Goal: Task Accomplishment & Management: Manage account settings

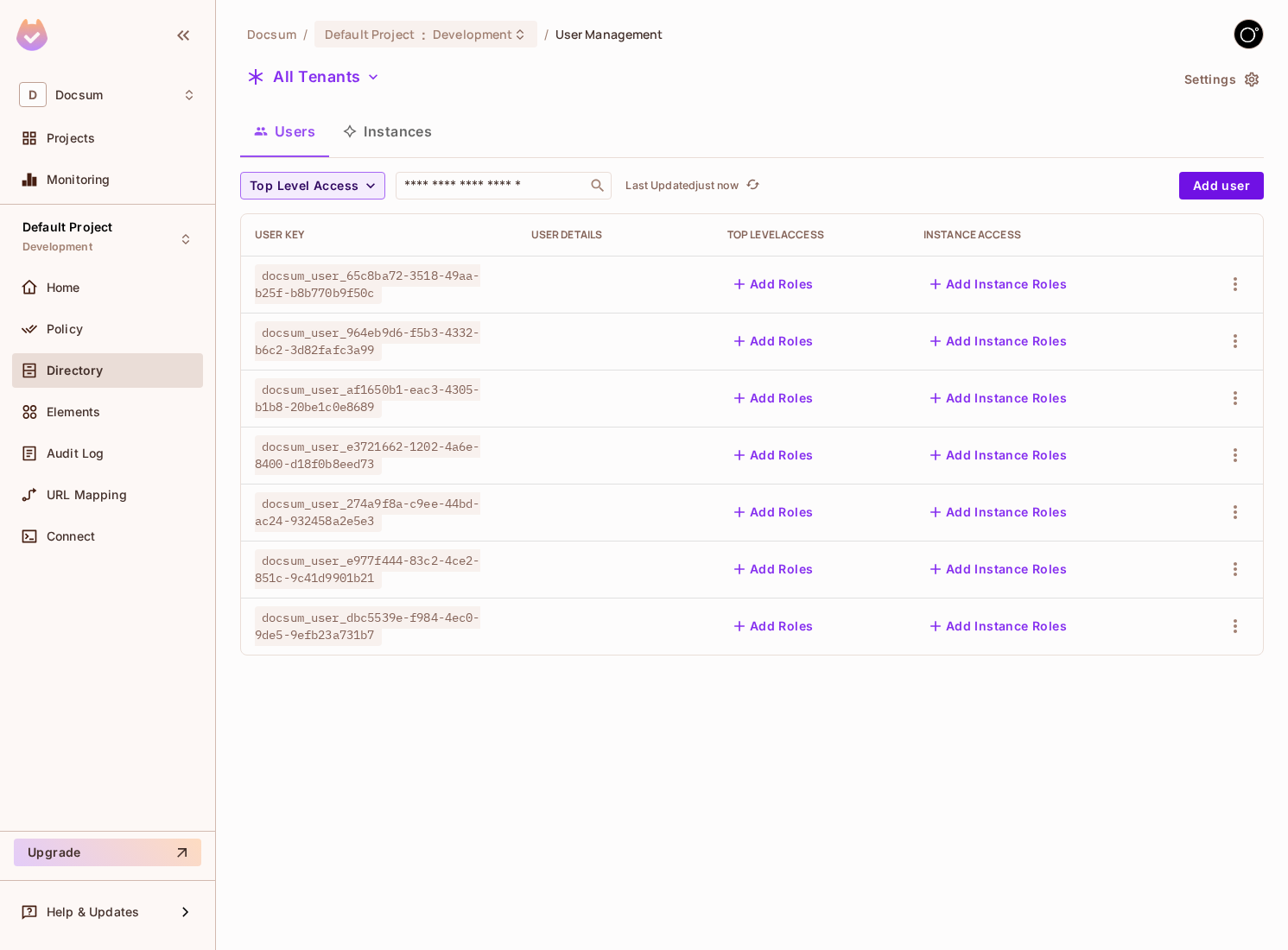
click at [419, 129] on button "Instances" at bounding box center [387, 131] width 117 height 43
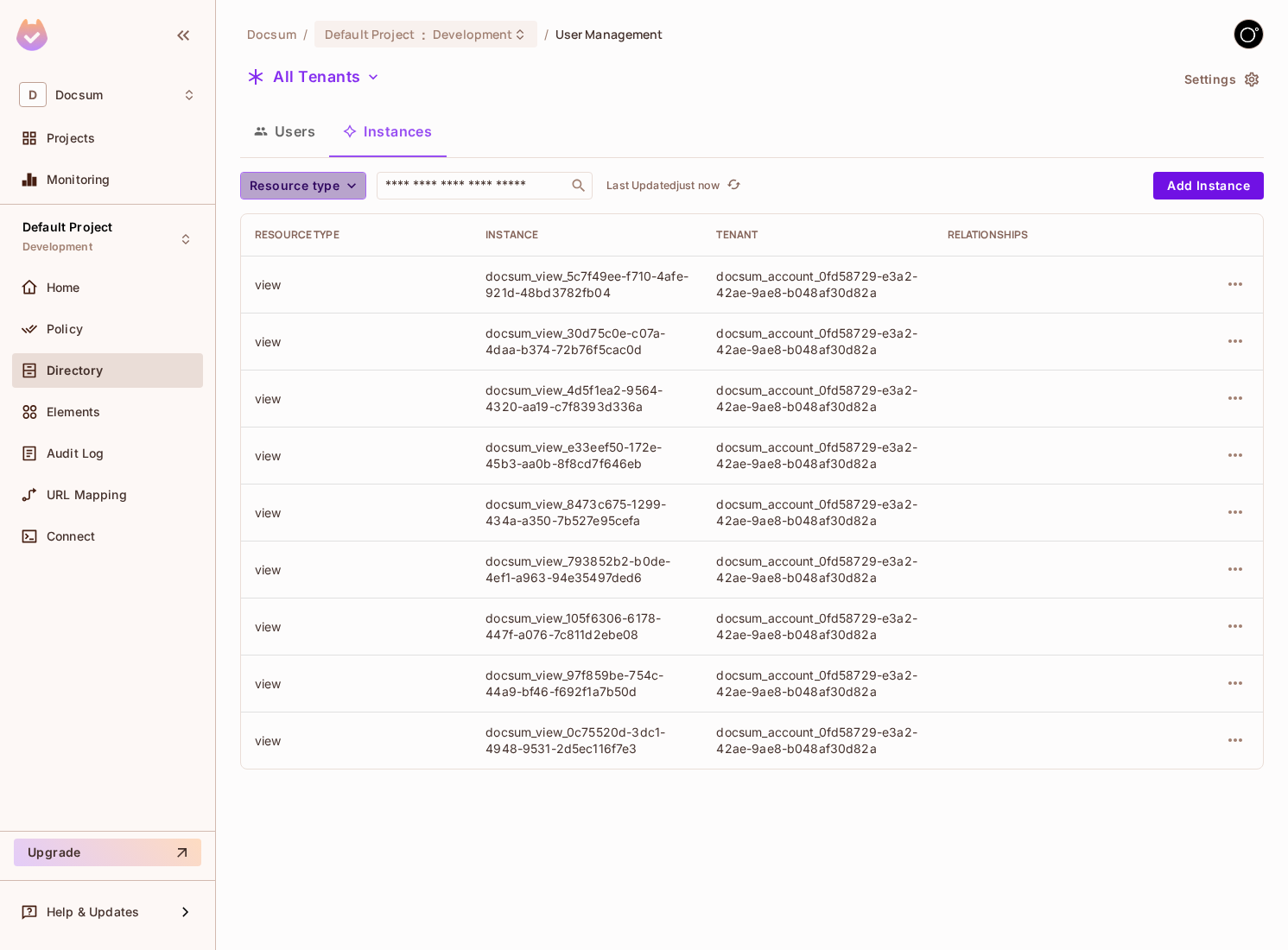
click at [317, 184] on span "Resource type" at bounding box center [294, 186] width 90 height 21
click at [288, 221] on span "View" at bounding box center [283, 225] width 59 height 17
click at [294, 183] on icon "button" at bounding box center [292, 185] width 10 height 10
click at [332, 174] on button "Resource type" at bounding box center [303, 186] width 126 height 28
click at [332, 183] on div at bounding box center [644, 475] width 1288 height 950
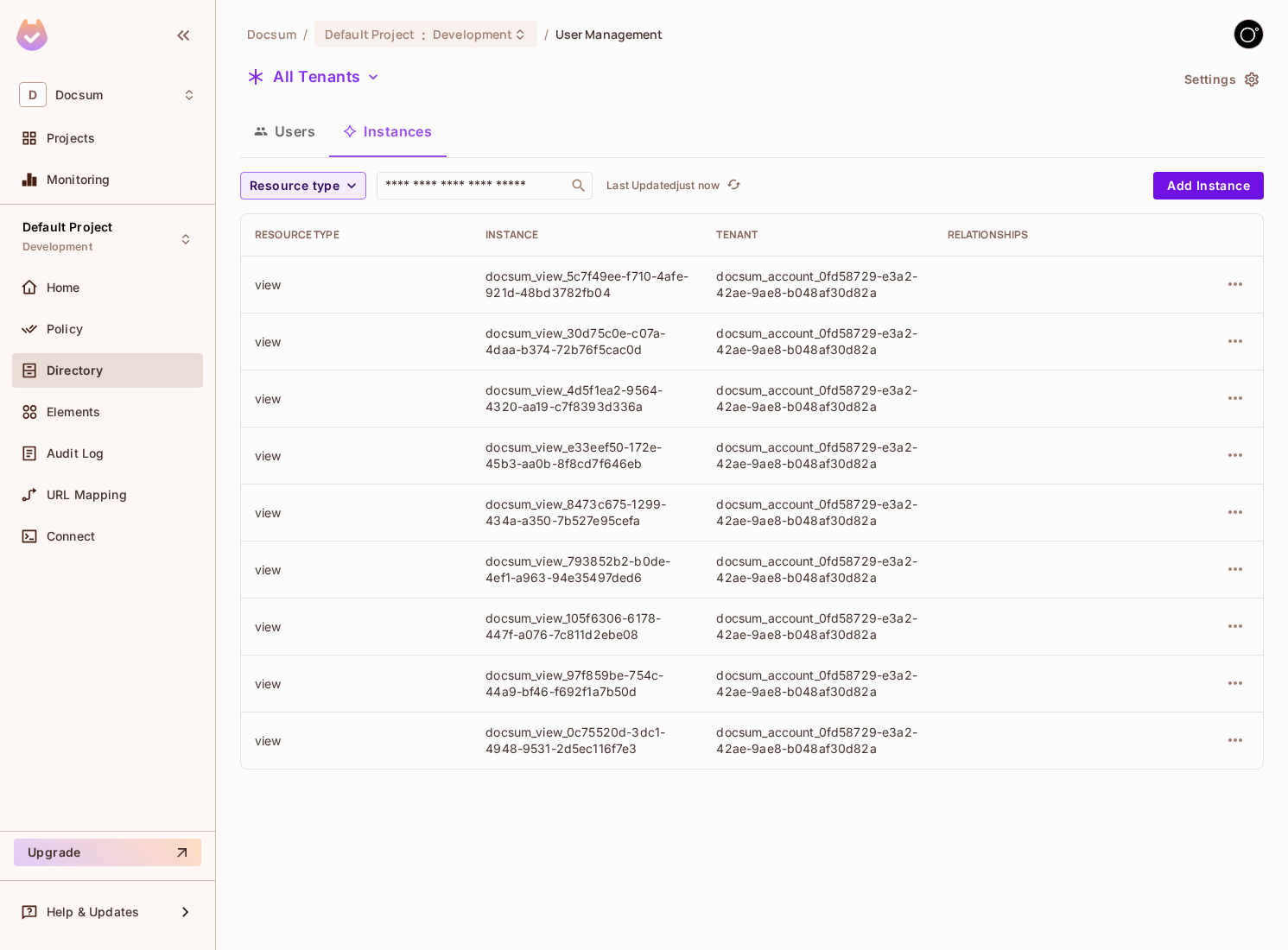
click at [524, 289] on div "docsum_view_5c7f49ee-f710-4afe-921d-48bd3782fb04" at bounding box center [587, 284] width 203 height 33
click at [466, 860] on div "Docsum / Default Project : Development / User Management All Tenants Settings U…" at bounding box center [752, 475] width 1072 height 950
click at [616, 834] on div "Docsum / Default Project : Development / User Management All Tenants Settings U…" at bounding box center [752, 475] width 1072 height 950
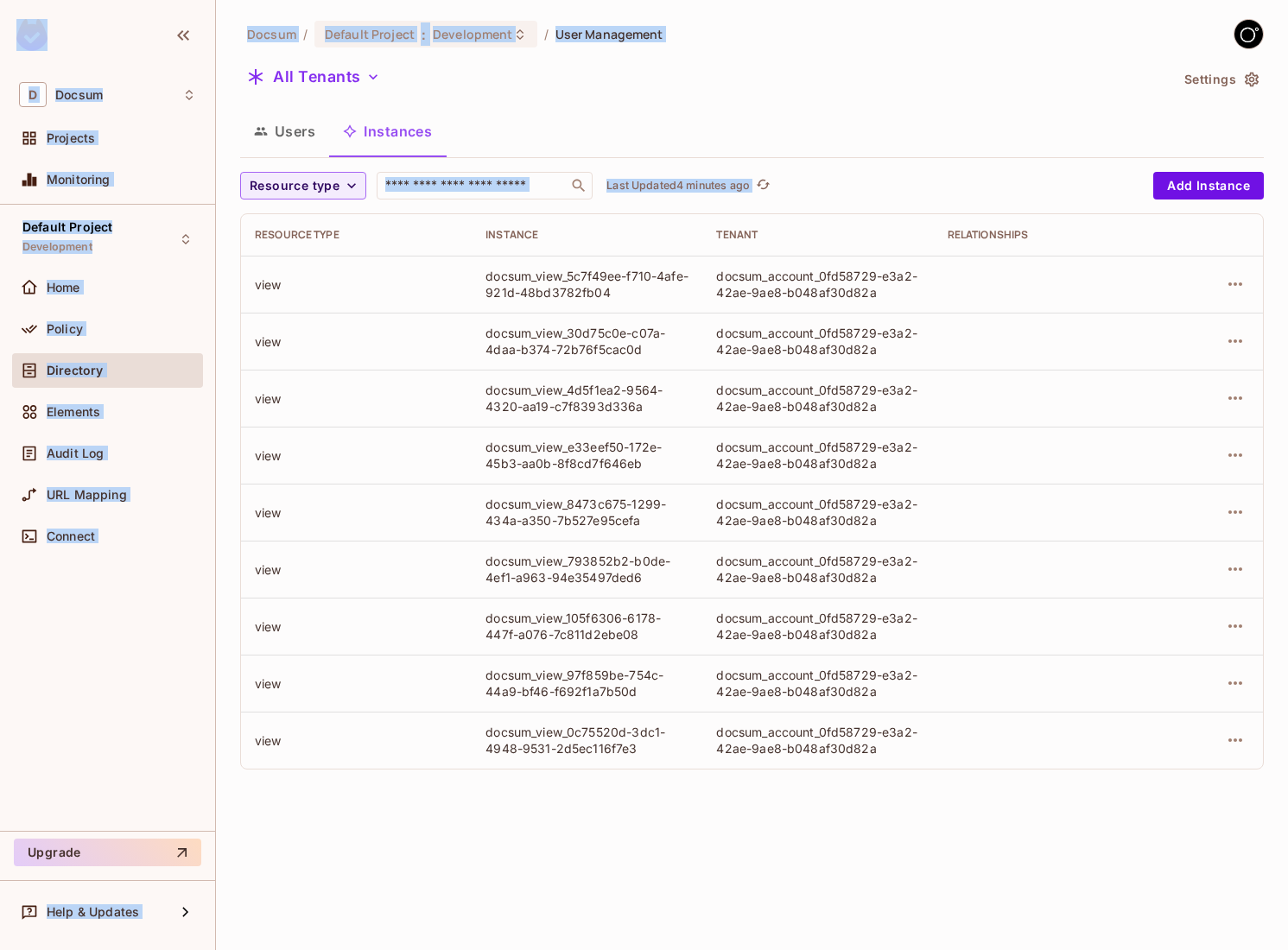
click at [616, 834] on div "Docsum / Default Project : Development / User Management All Tenants Settings U…" at bounding box center [752, 475] width 1072 height 950
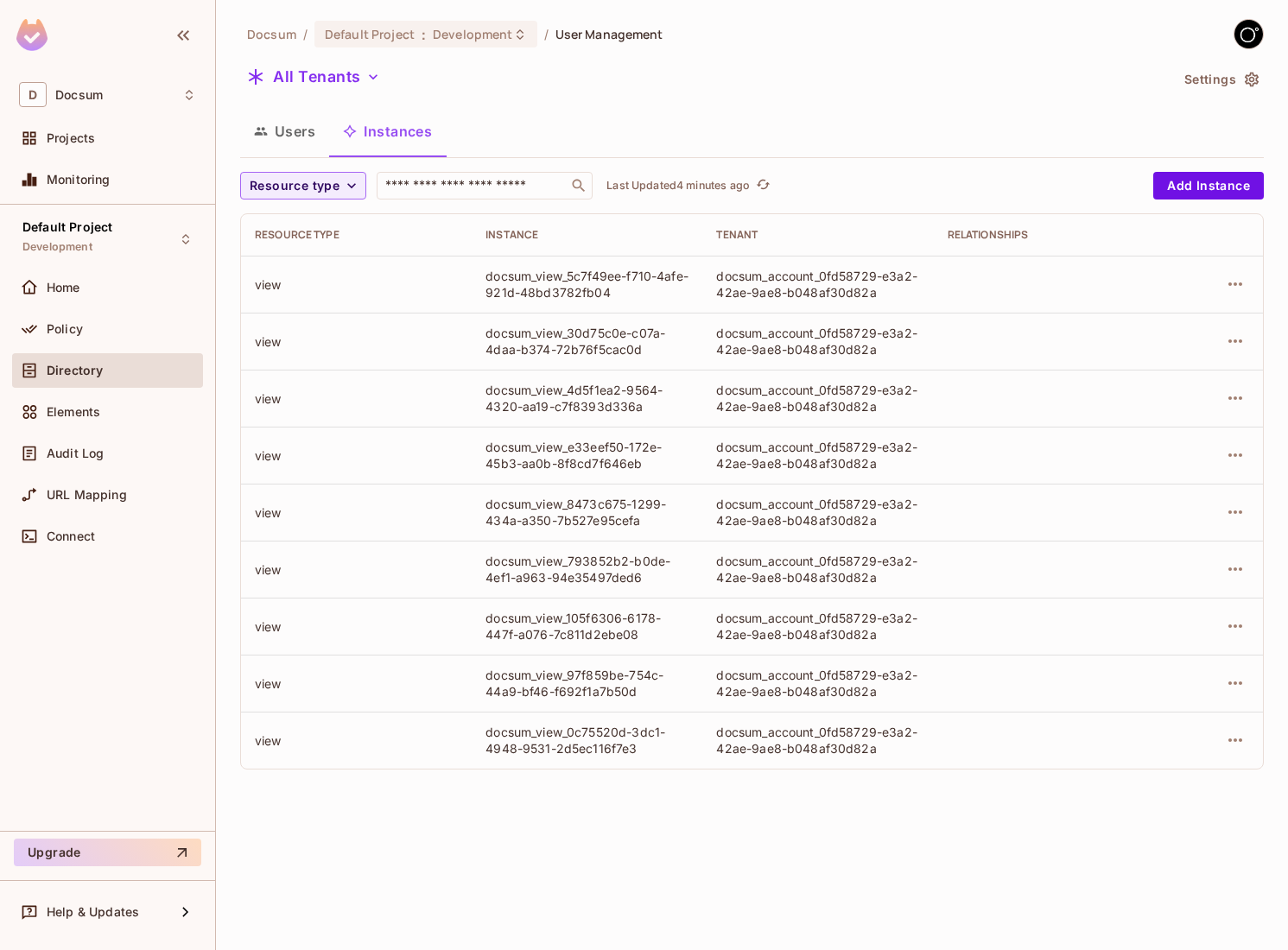
click at [617, 817] on div "Docsum / Default Project : Development / User Management All Tenants Settings U…" at bounding box center [752, 475] width 1072 height 950
click at [534, 804] on div "Docsum / Default Project : Development / User Management All Tenants Settings U…" at bounding box center [752, 475] width 1072 height 950
click at [1236, 276] on icon "button" at bounding box center [1236, 284] width 21 height 21
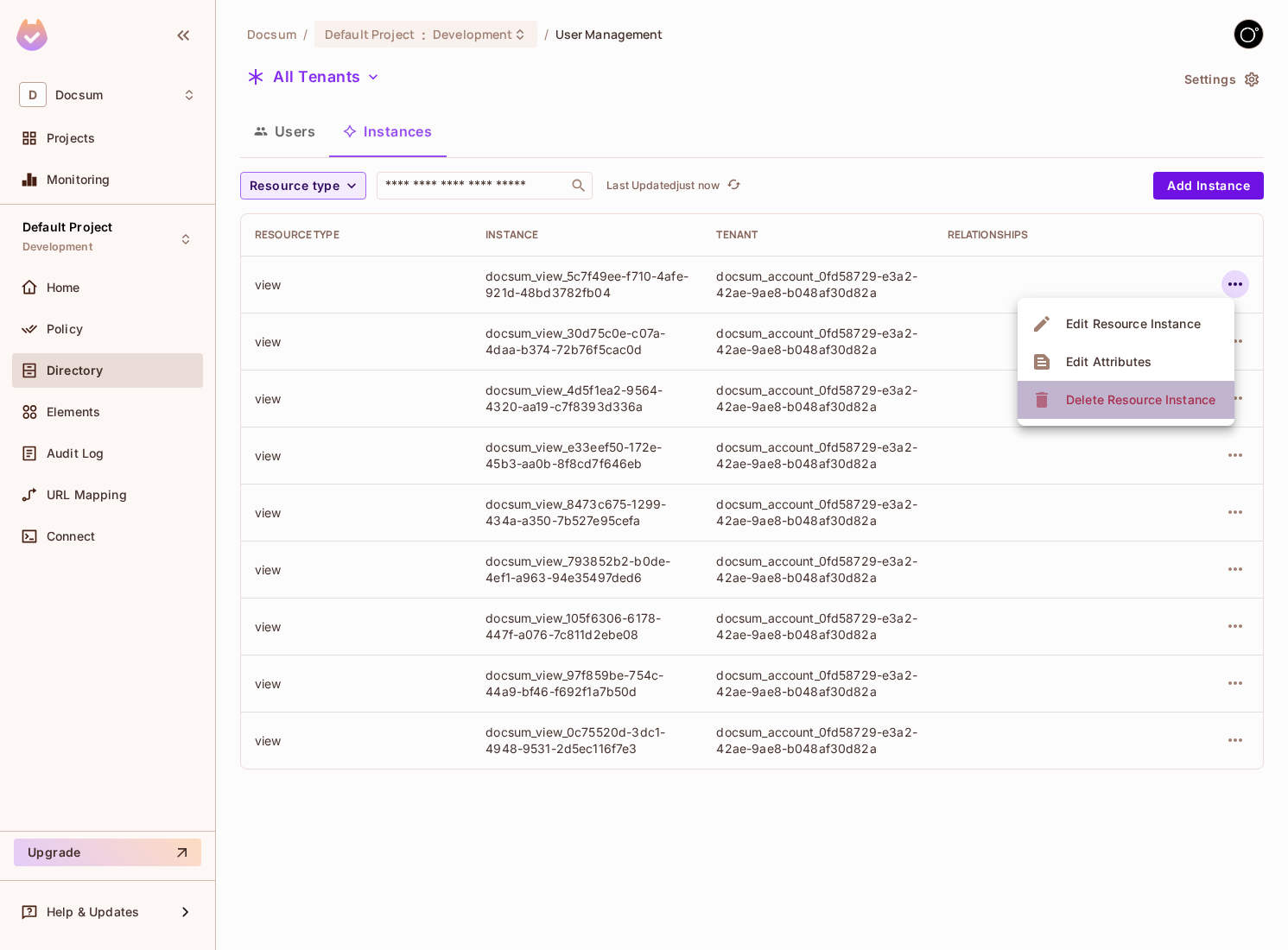
click at [1130, 406] on div "Delete Resource Instance" at bounding box center [1140, 400] width 149 height 17
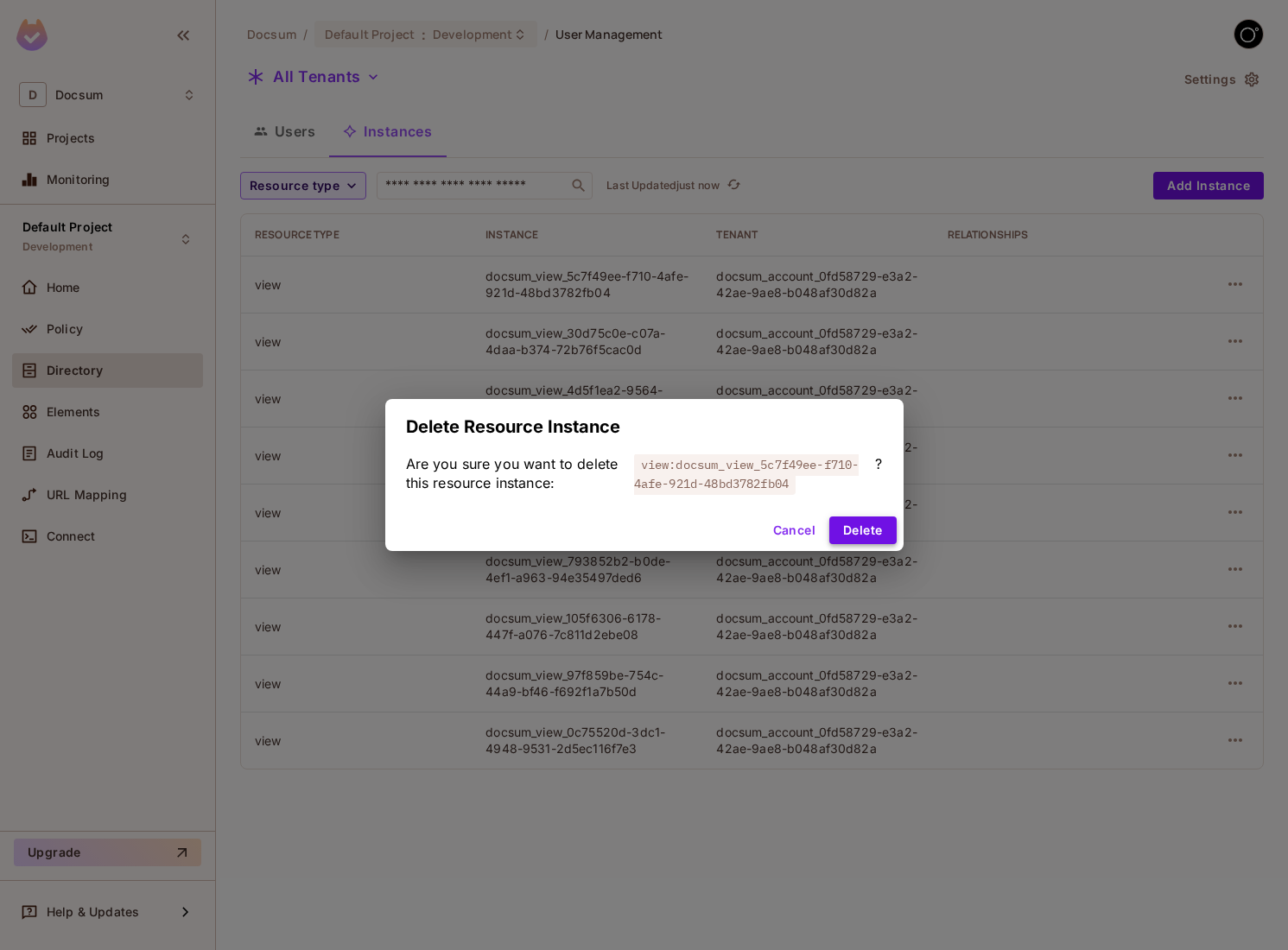
drag, startPoint x: 840, startPoint y: 529, endPoint x: 867, endPoint y: 525, distance: 27.3
click at [841, 529] on button "Delete" at bounding box center [862, 531] width 66 height 28
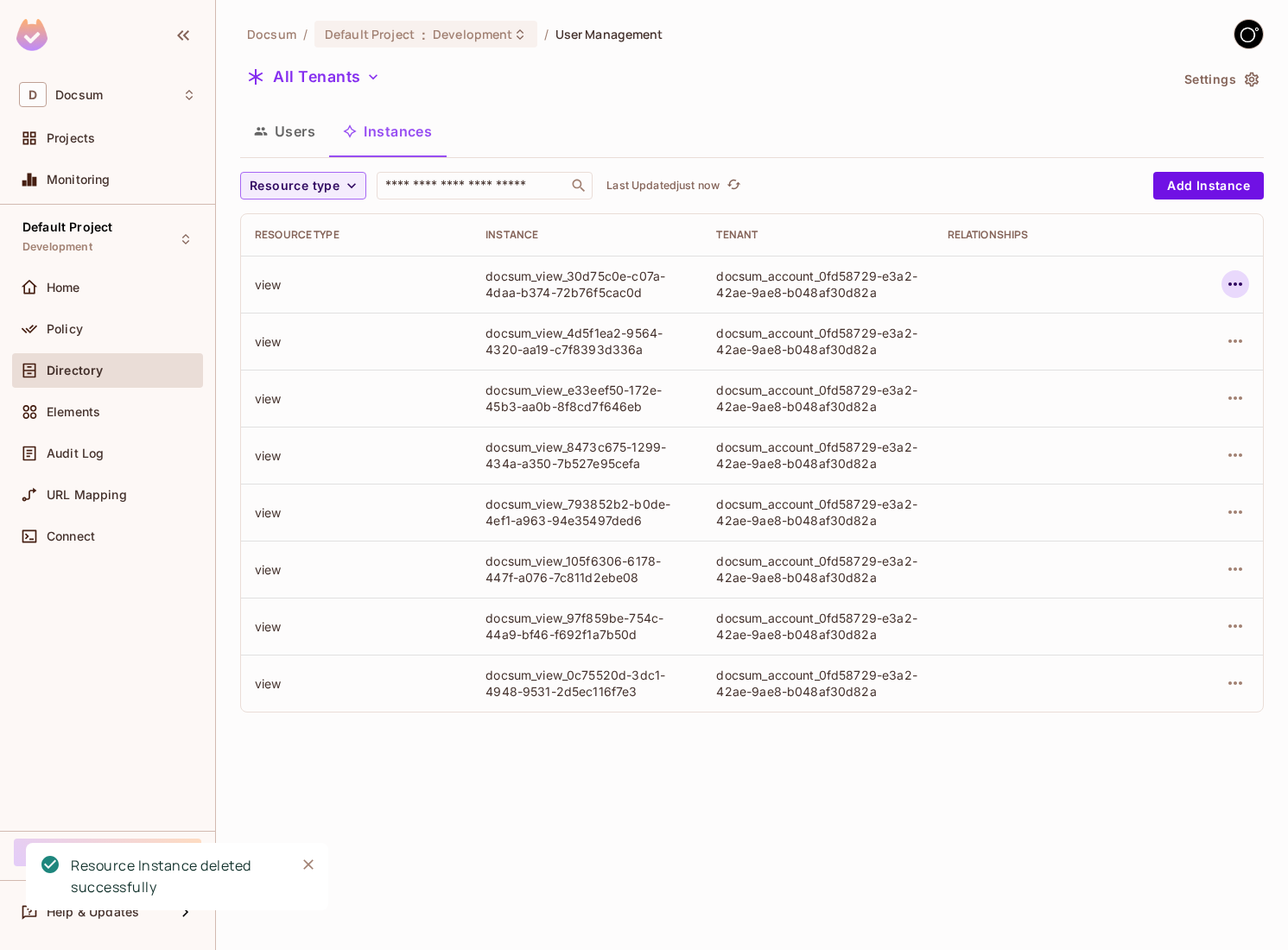
click at [1235, 288] on icon "button" at bounding box center [1236, 284] width 21 height 21
click at [1160, 402] on div "Delete Resource Instance" at bounding box center [1140, 400] width 149 height 17
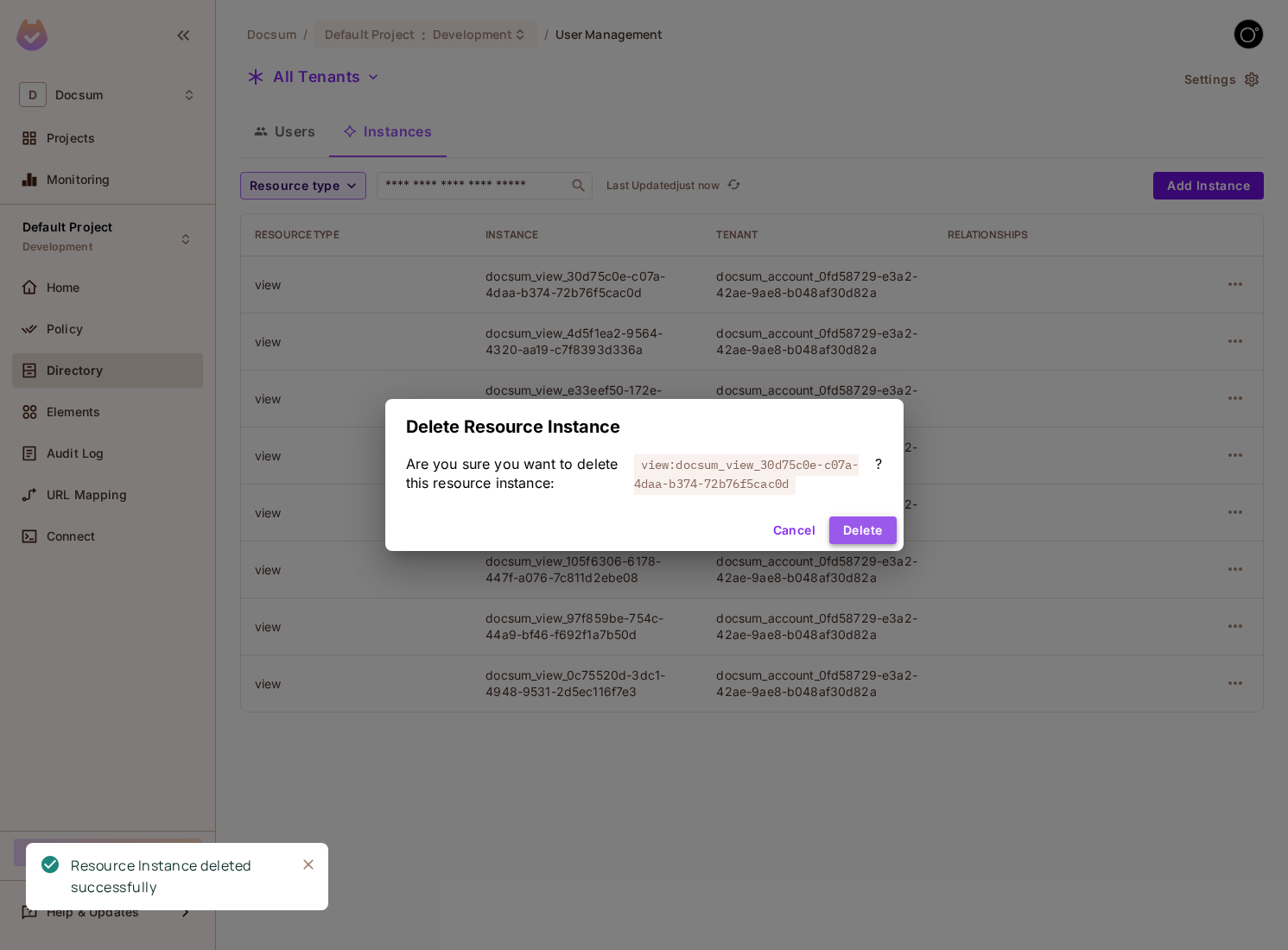
click at [875, 534] on button "Delete" at bounding box center [862, 531] width 66 height 28
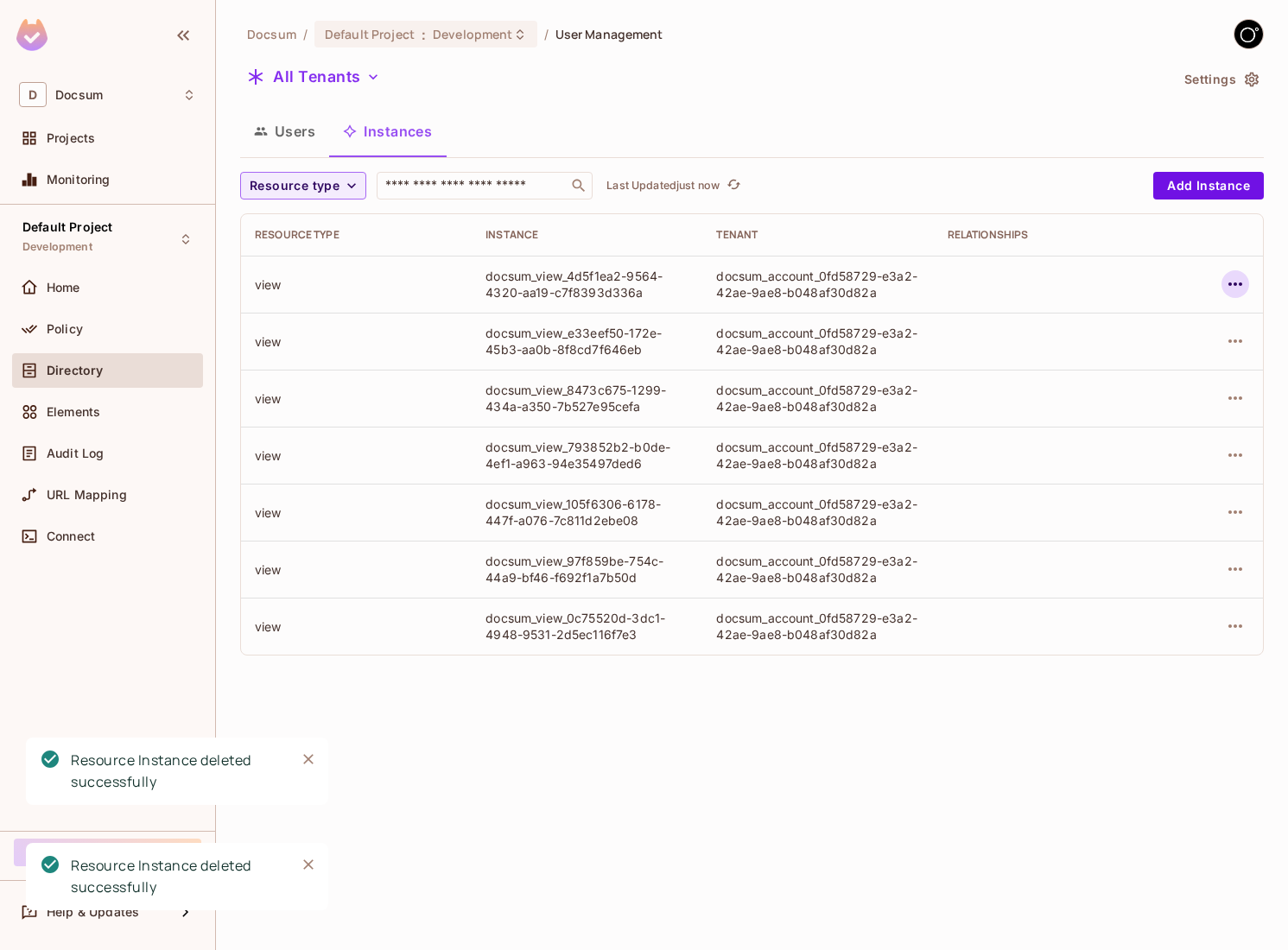
click at [1226, 285] on icon "button" at bounding box center [1236, 284] width 21 height 21
click at [1183, 398] on div "Delete Resource Instance" at bounding box center [1140, 400] width 149 height 17
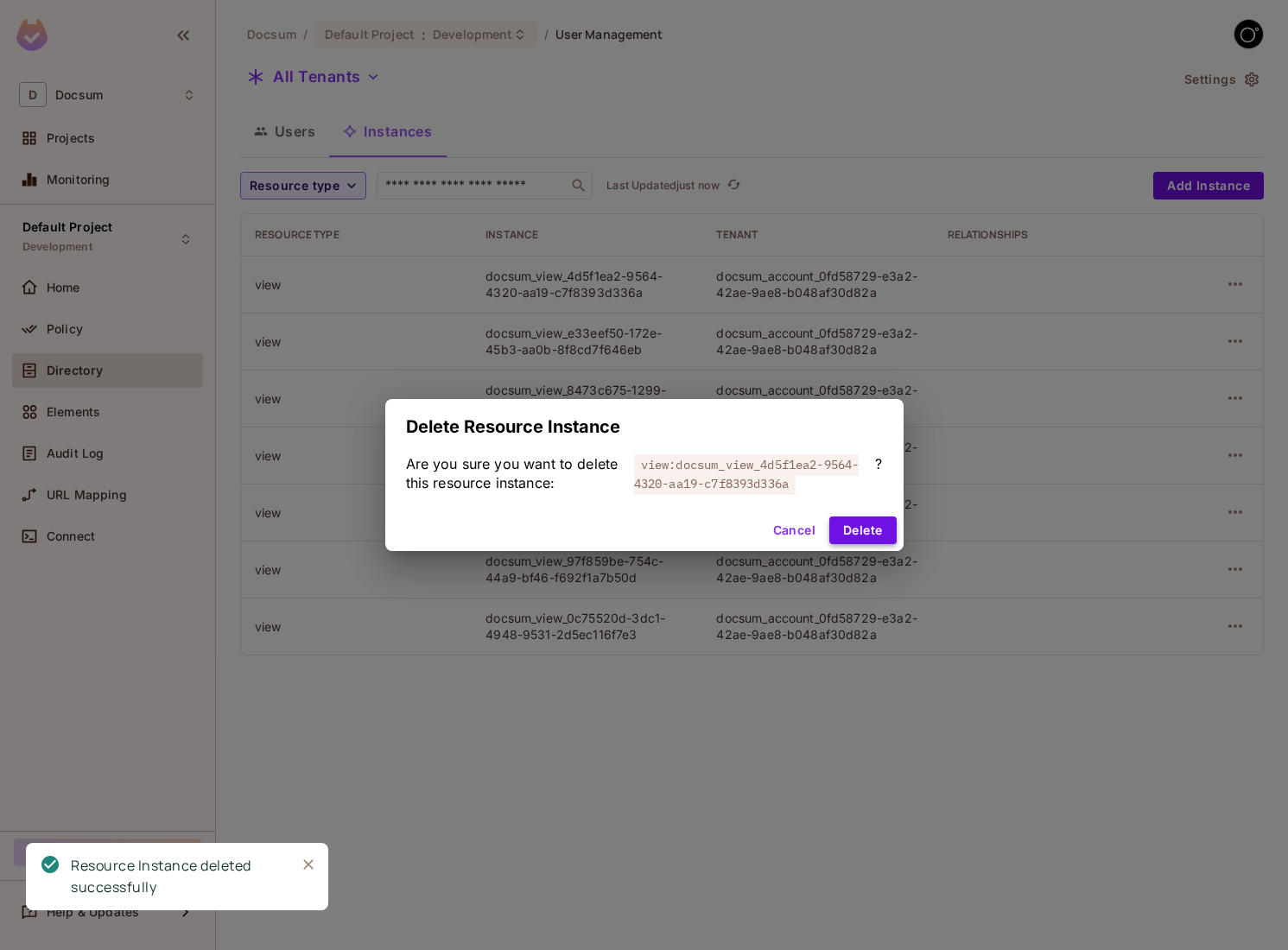
click at [878, 536] on button "Delete" at bounding box center [862, 531] width 66 height 28
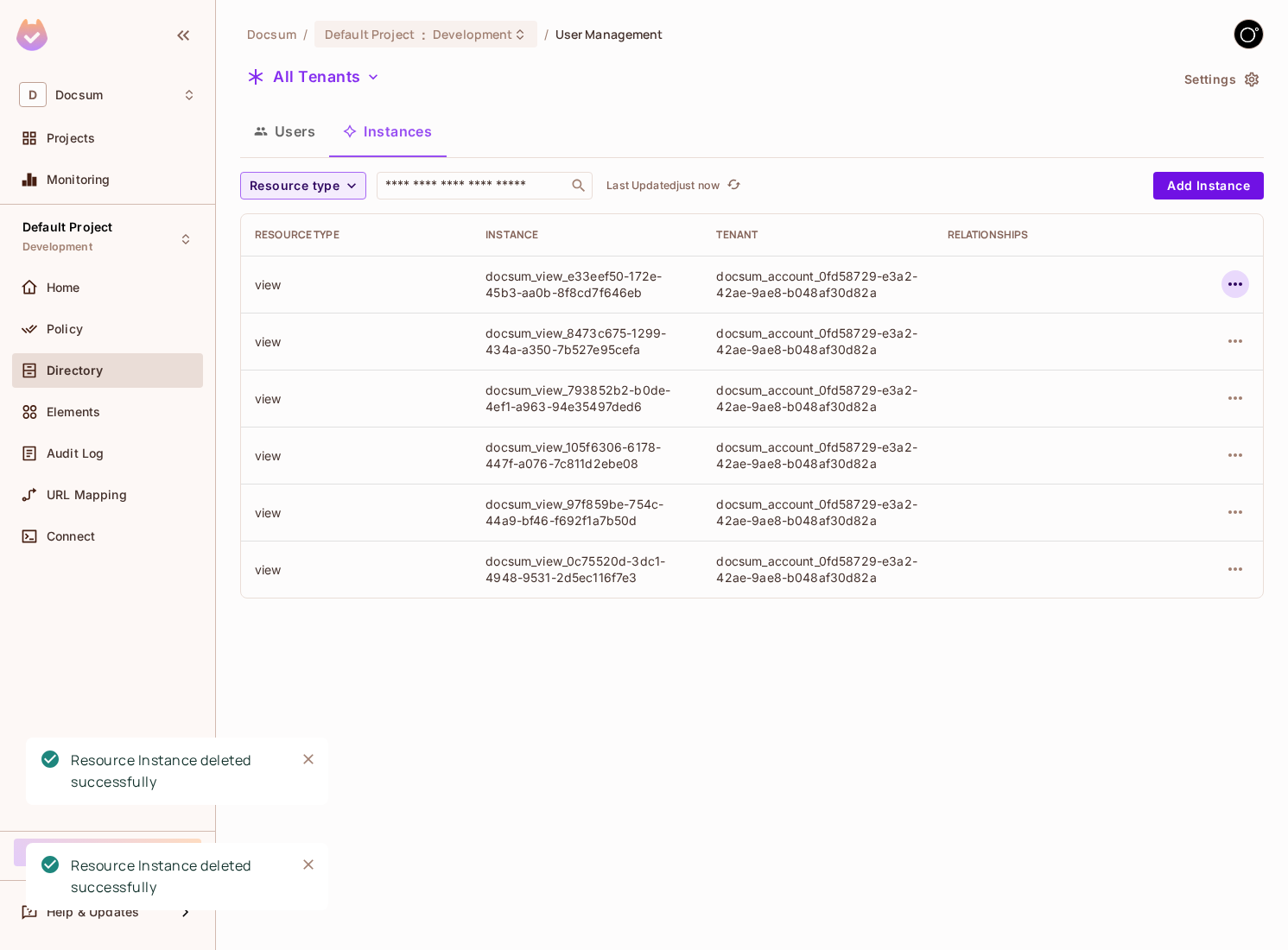
click at [1246, 282] on button "button" at bounding box center [1236, 285] width 28 height 28
click at [1032, 395] on icon at bounding box center [1041, 400] width 21 height 21
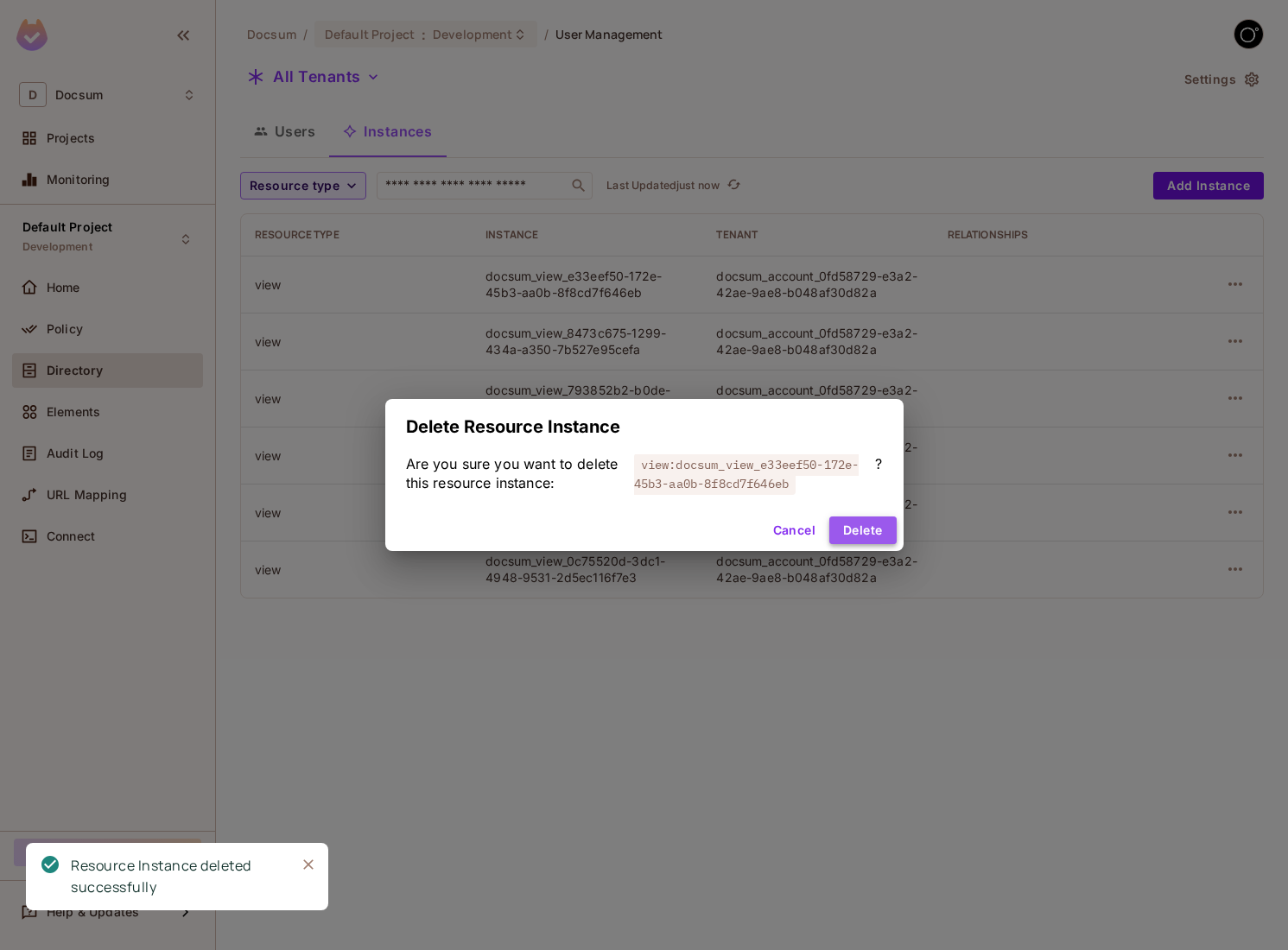
click at [852, 522] on button "Delete" at bounding box center [862, 531] width 66 height 28
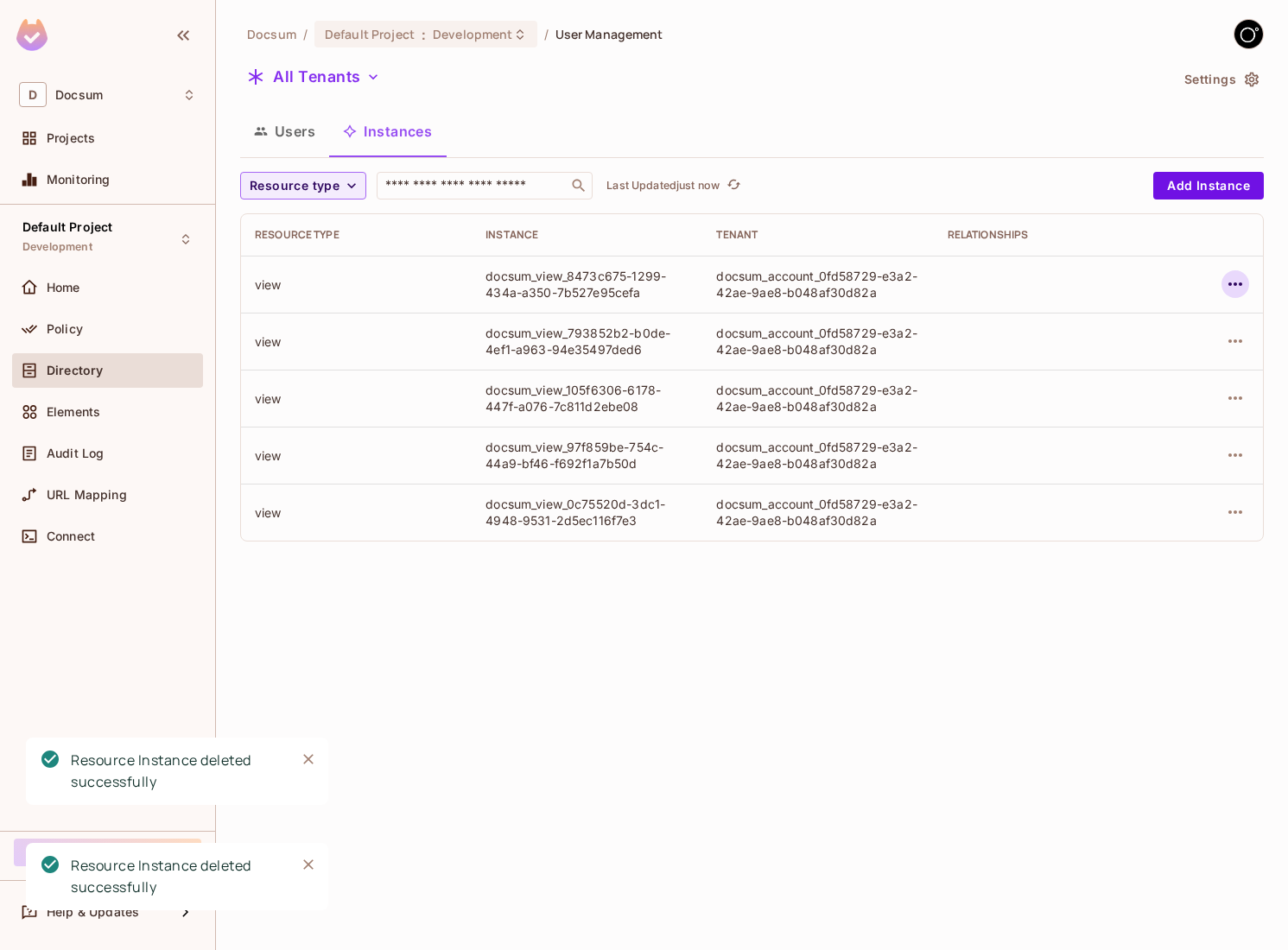
click at [1229, 275] on icon "button" at bounding box center [1236, 284] width 21 height 21
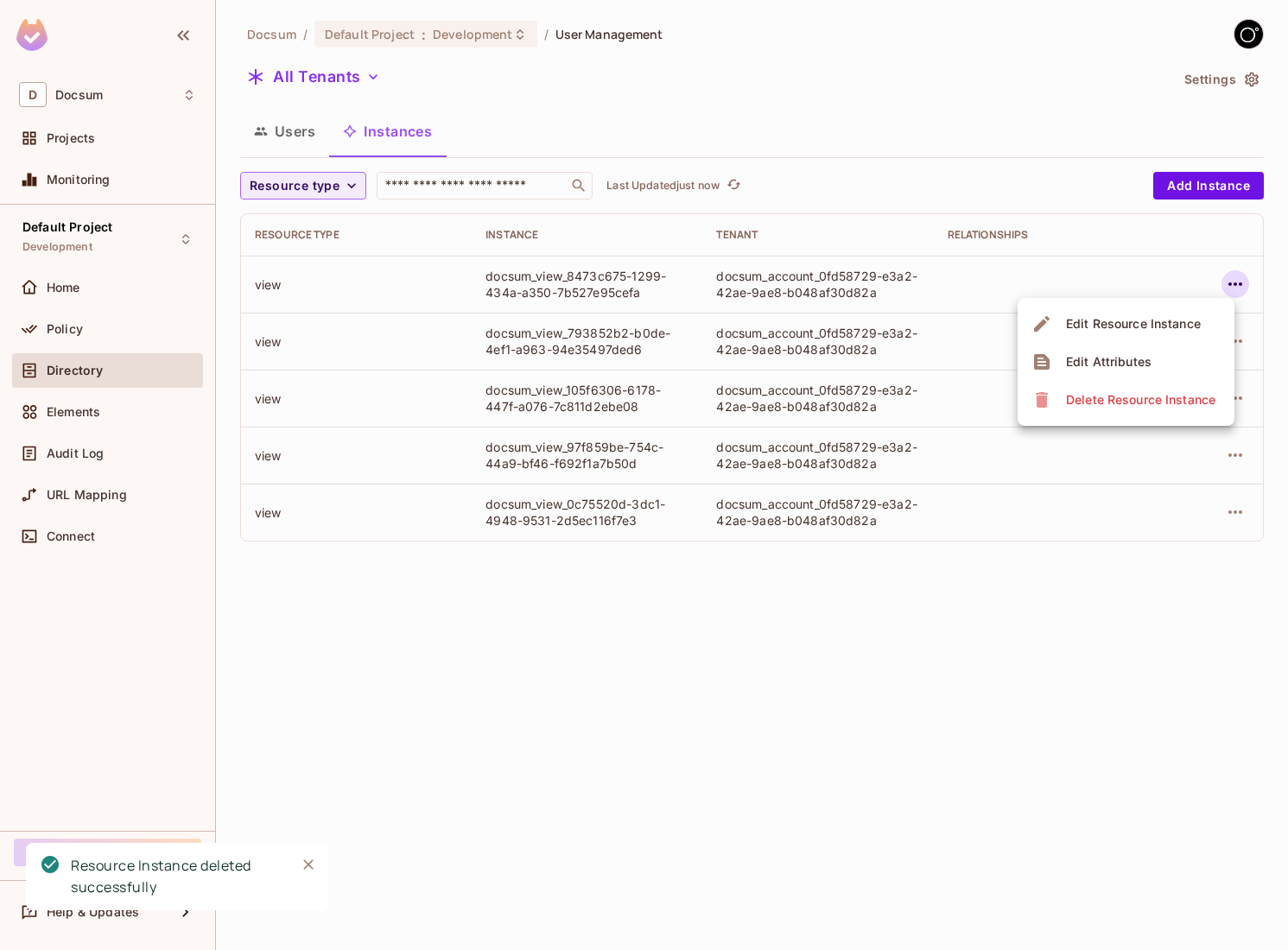
click at [1111, 399] on div "Delete Resource Instance" at bounding box center [1140, 400] width 149 height 17
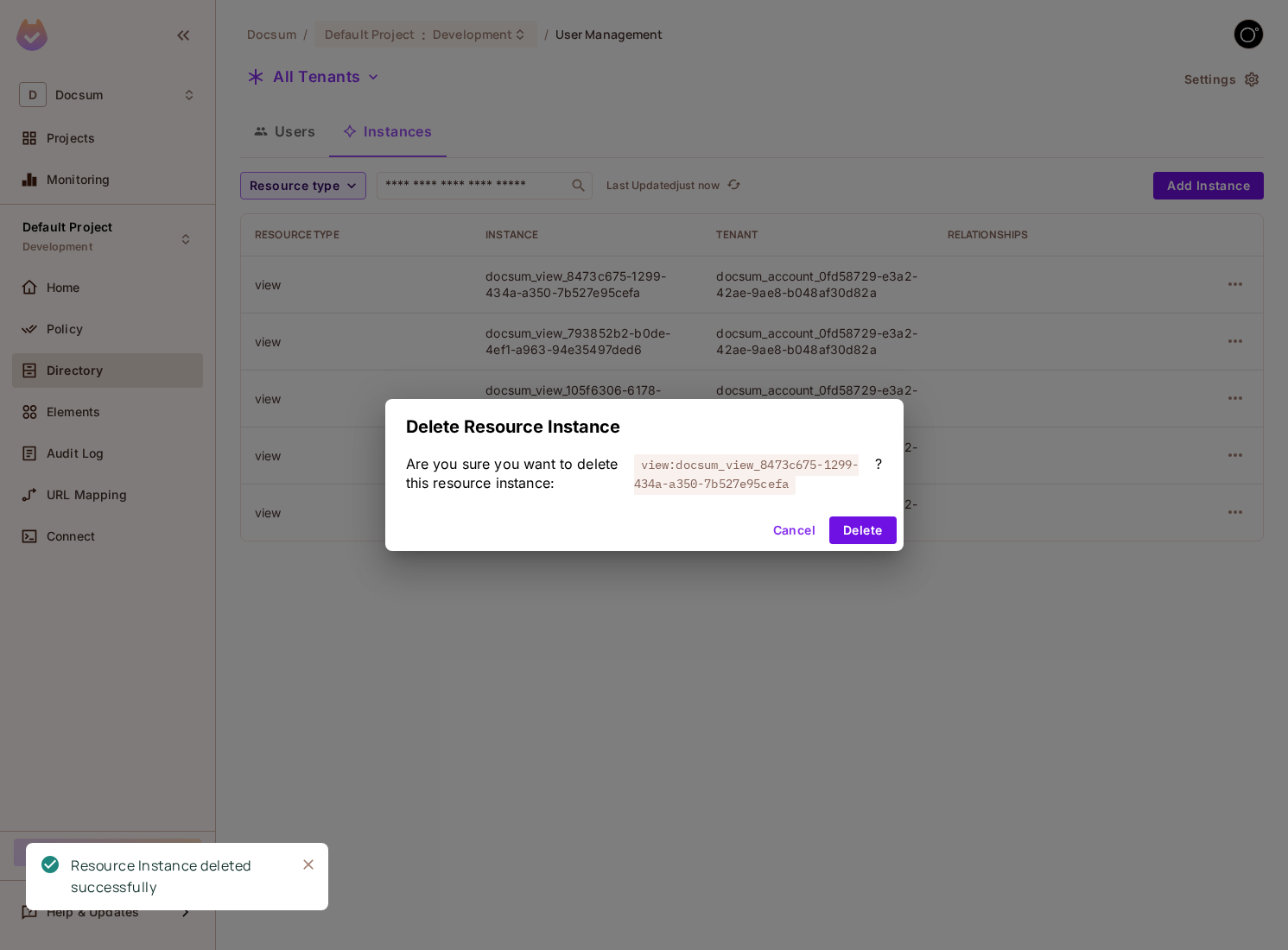
click at [876, 514] on div "Cancel Delete" at bounding box center [644, 531] width 518 height 41
click at [876, 524] on button "Delete" at bounding box center [862, 531] width 66 height 28
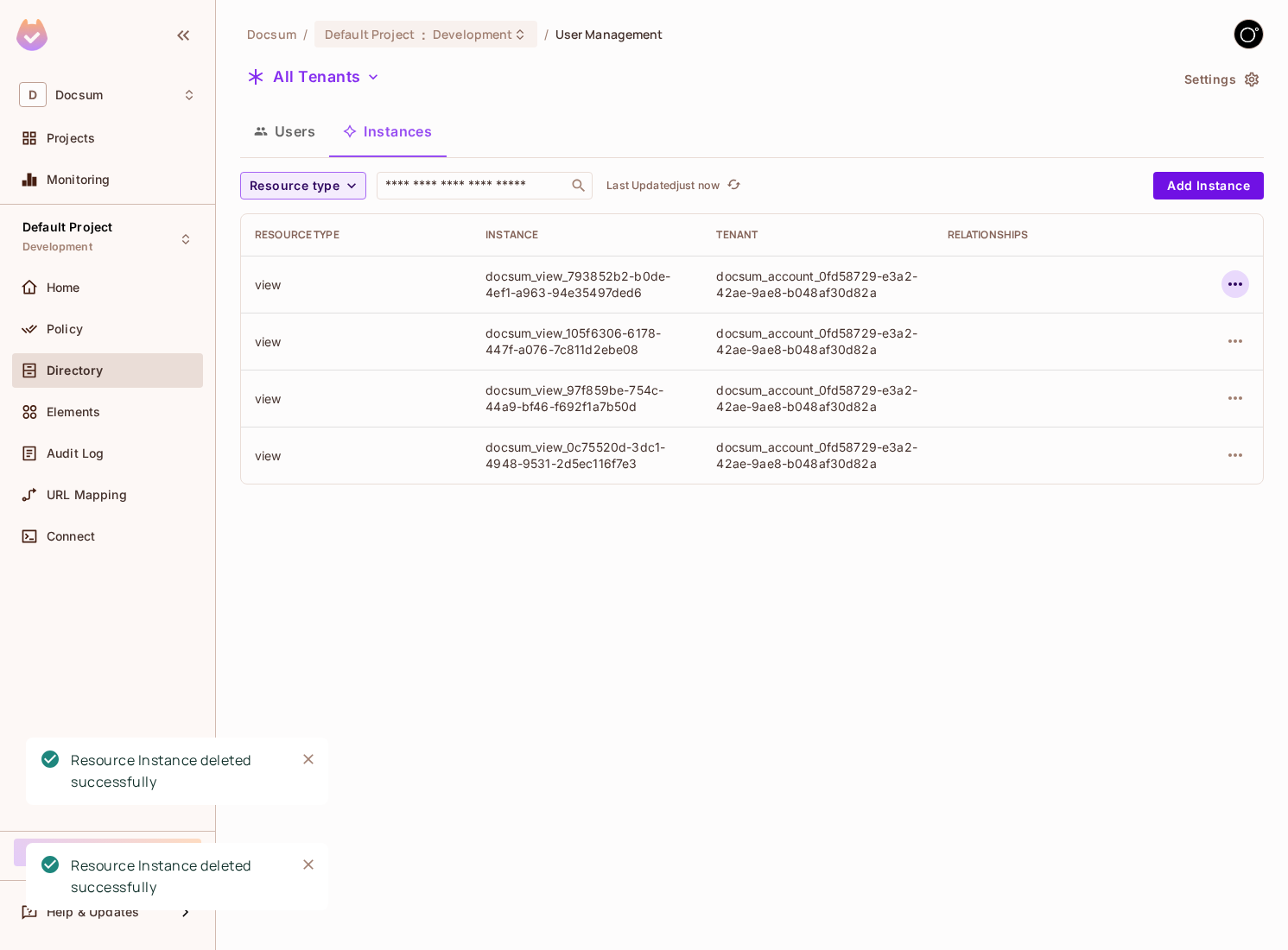
click at [1245, 292] on icon "button" at bounding box center [1236, 284] width 21 height 21
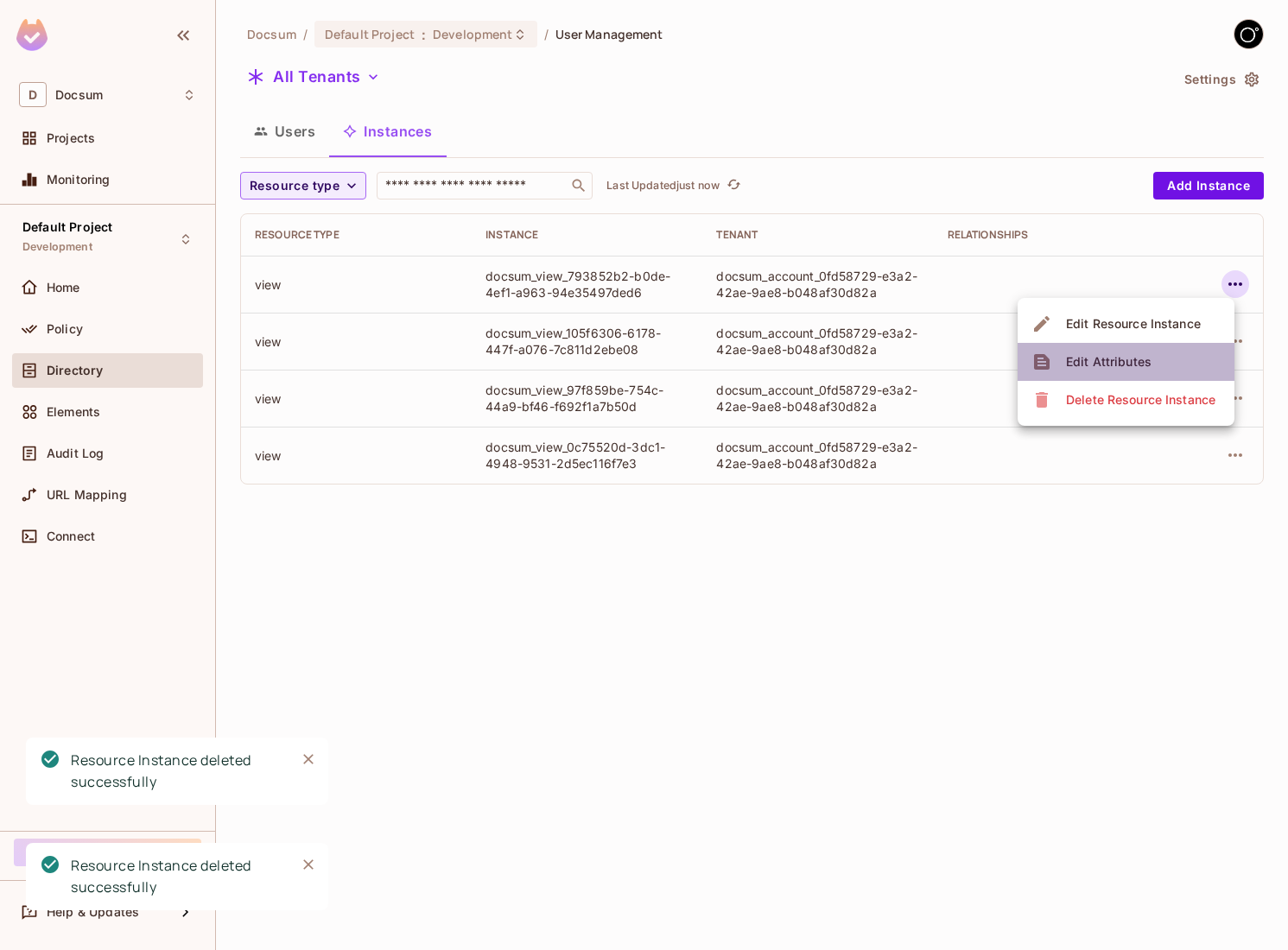
click at [1139, 378] on li "Edit Attributes" at bounding box center [1126, 362] width 217 height 38
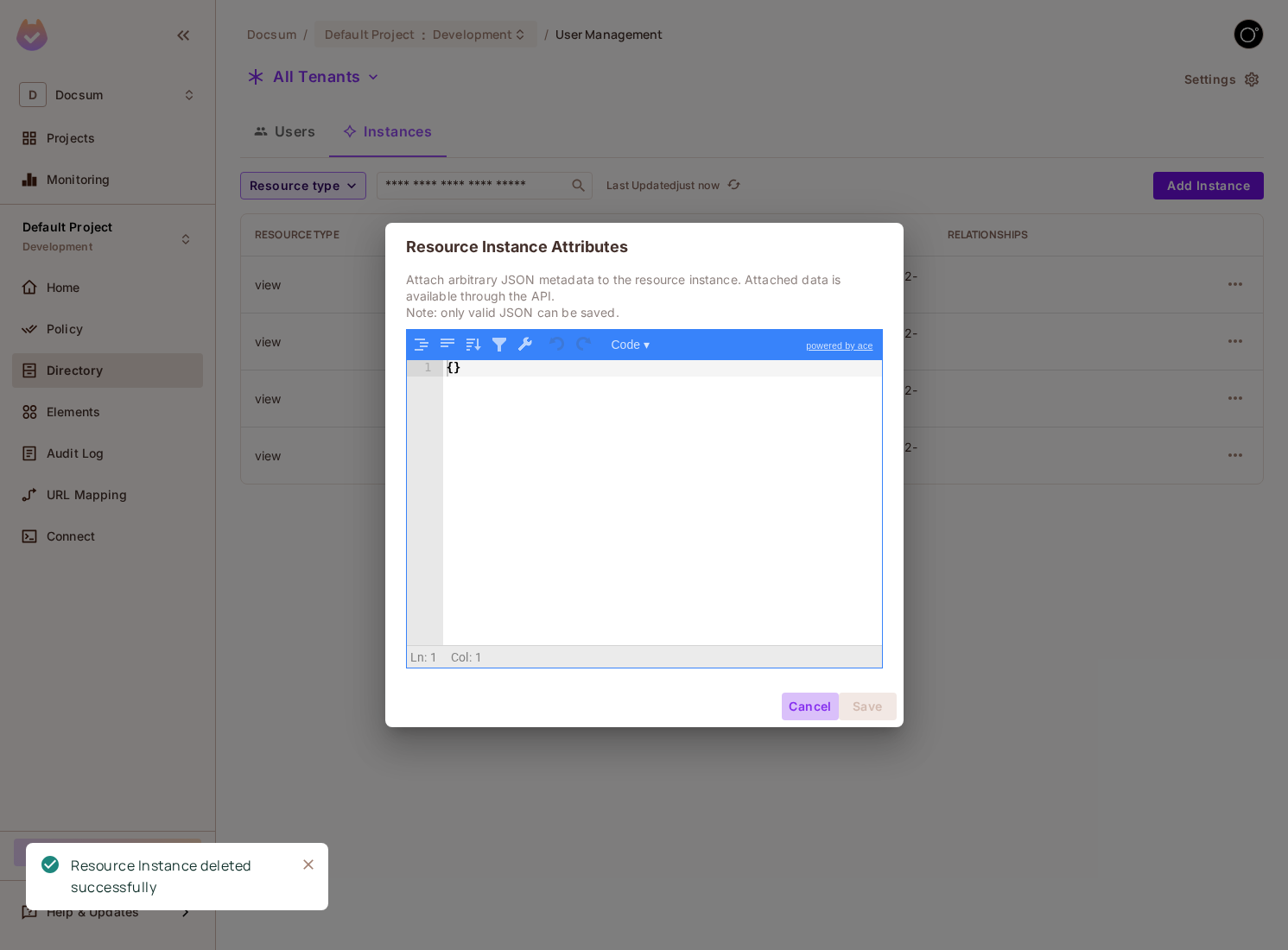
click at [824, 704] on button "Cancel" at bounding box center [810, 707] width 56 height 28
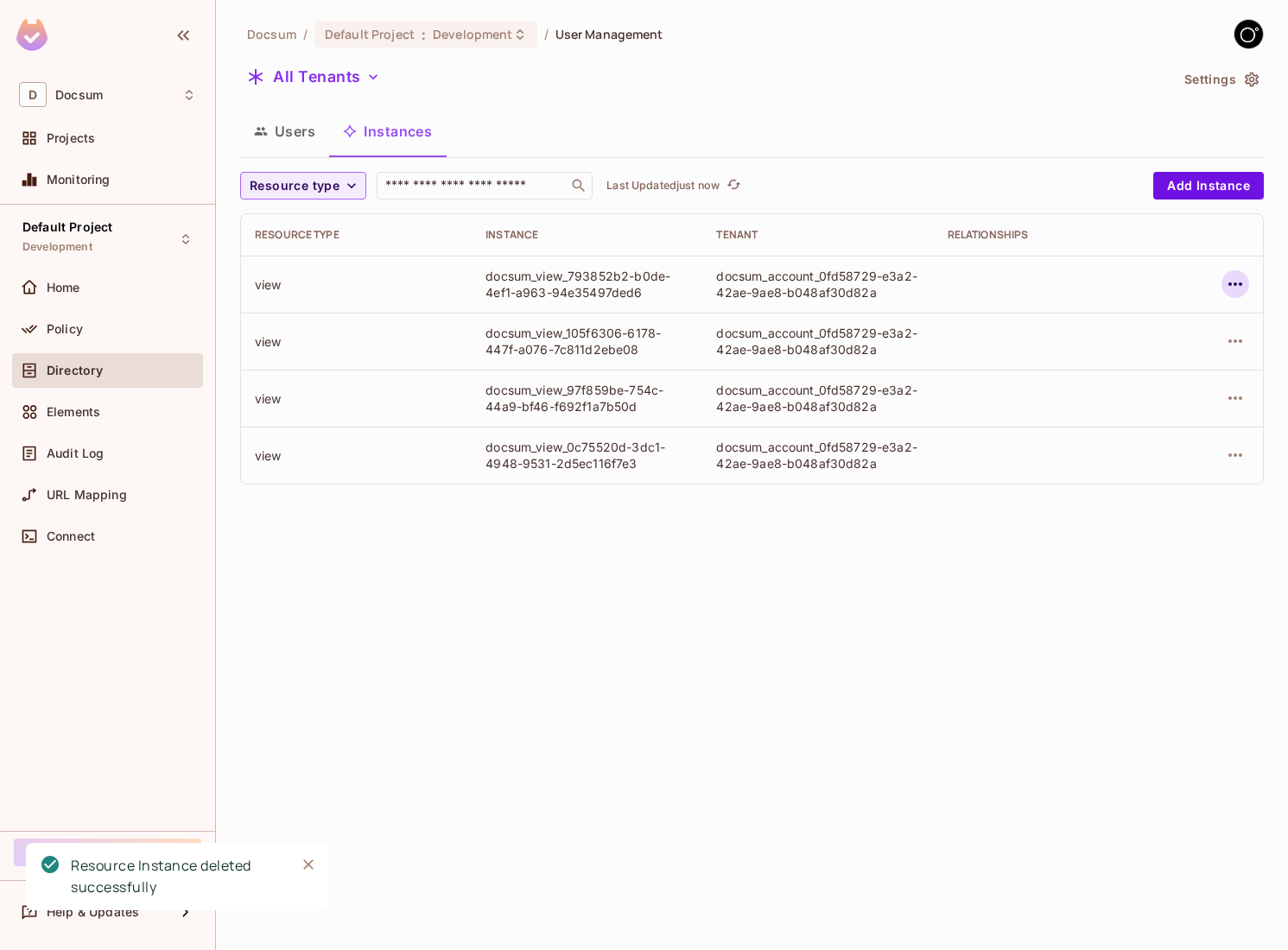
click at [1243, 284] on icon "button" at bounding box center [1236, 284] width 21 height 21
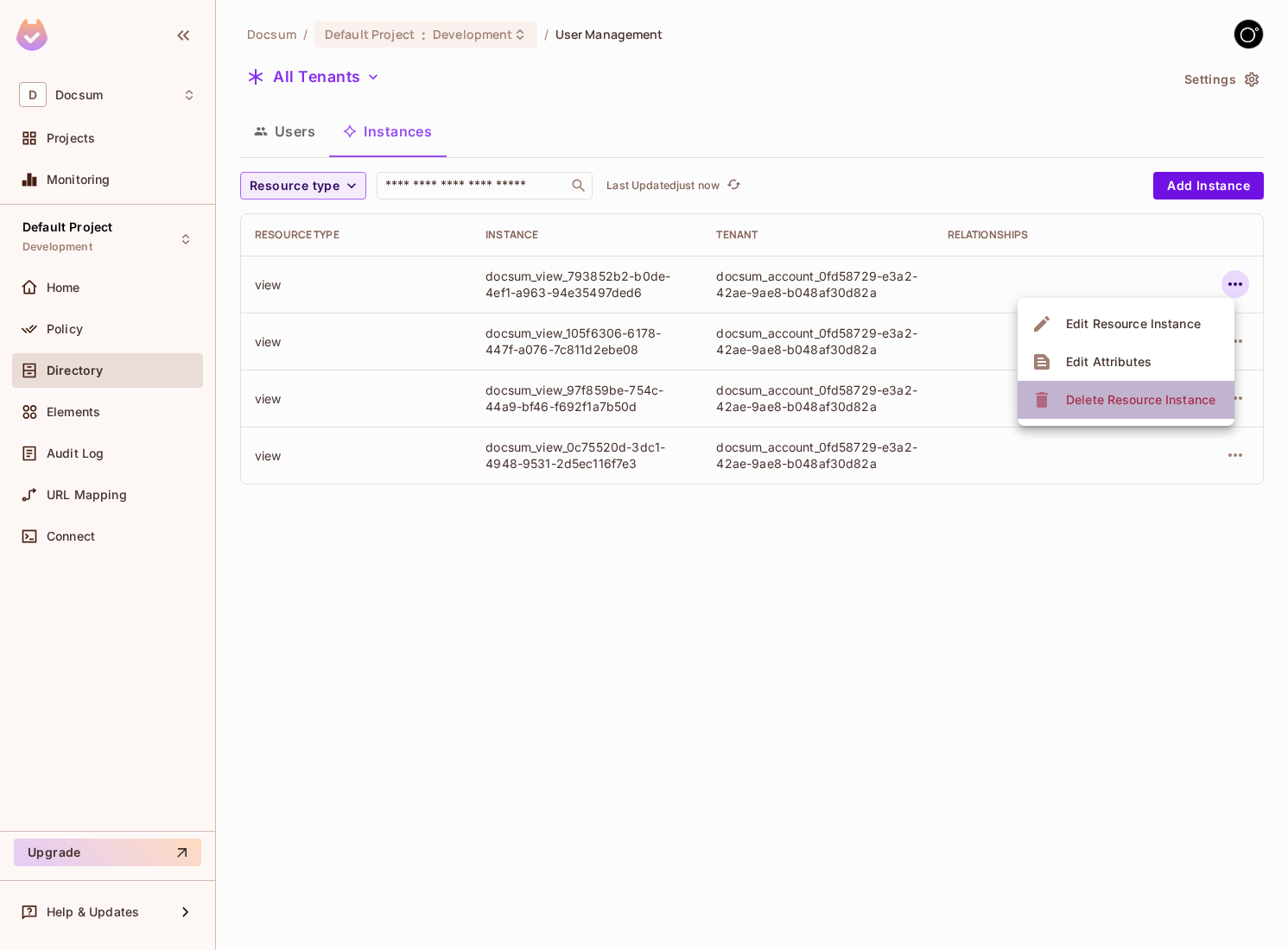
click at [1184, 386] on span "Delete Resource Instance" at bounding box center [1140, 400] width 160 height 28
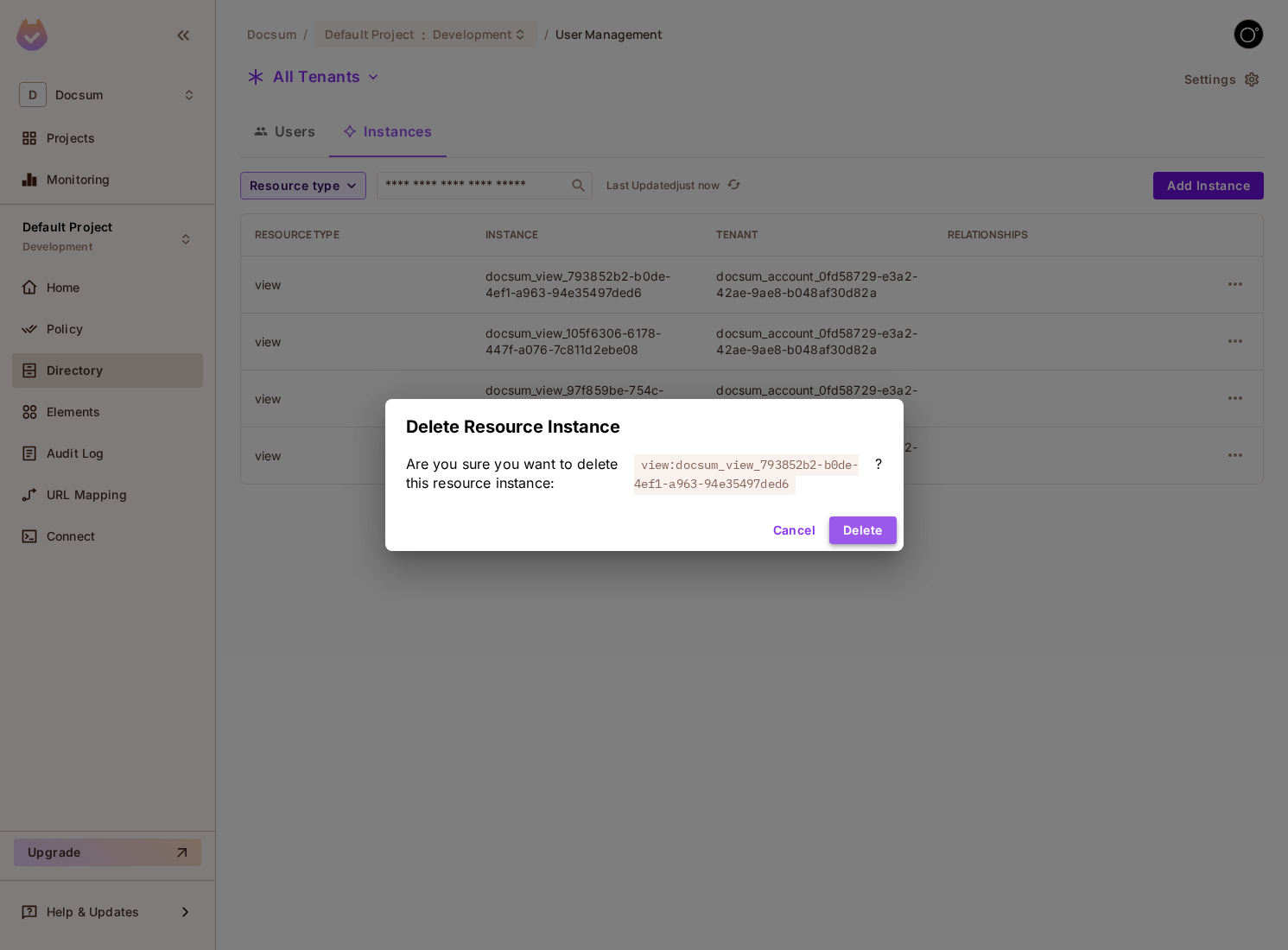
click at [850, 531] on button "Delete" at bounding box center [862, 531] width 66 height 28
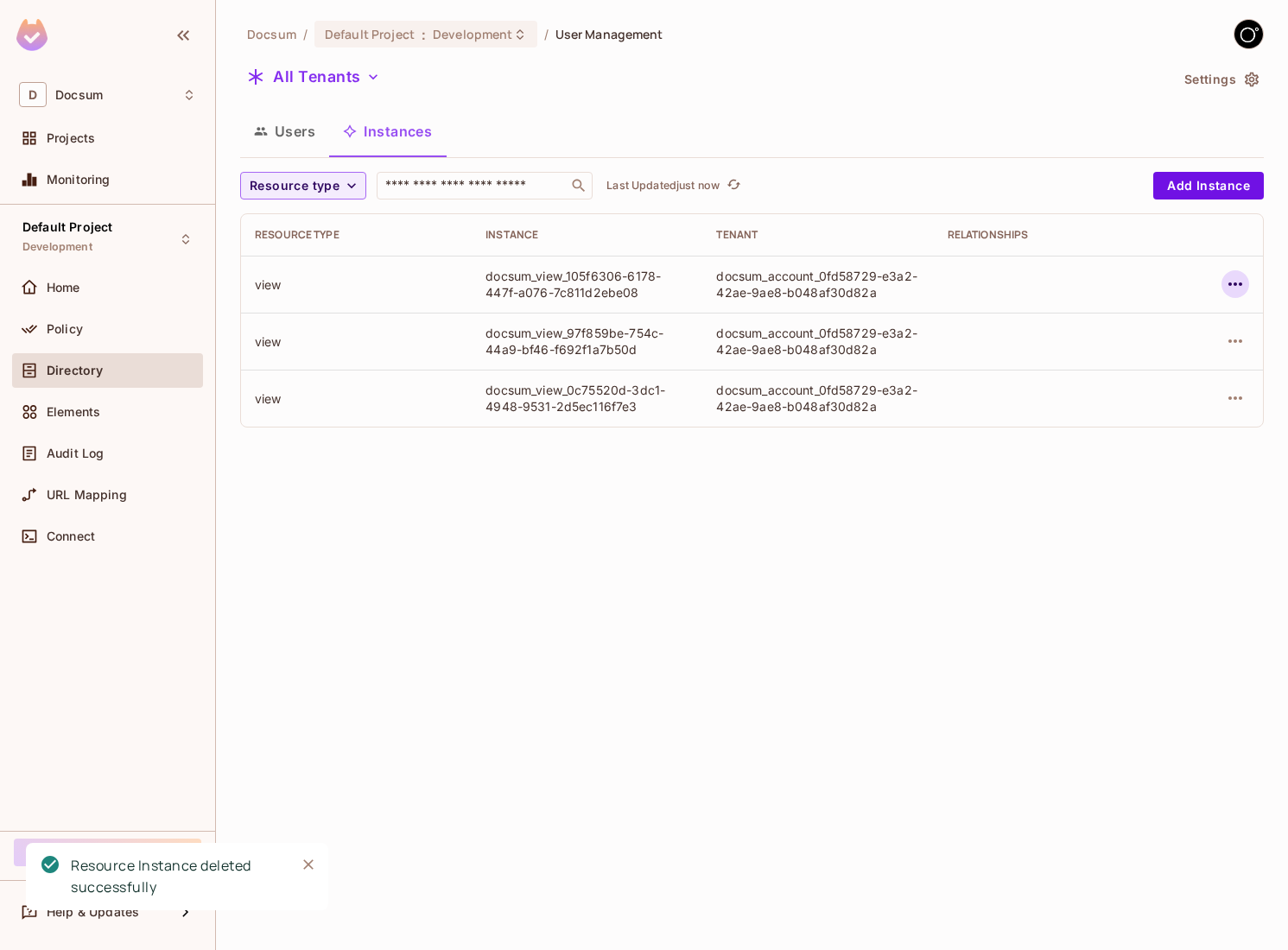
click at [1232, 277] on icon "button" at bounding box center [1236, 284] width 21 height 21
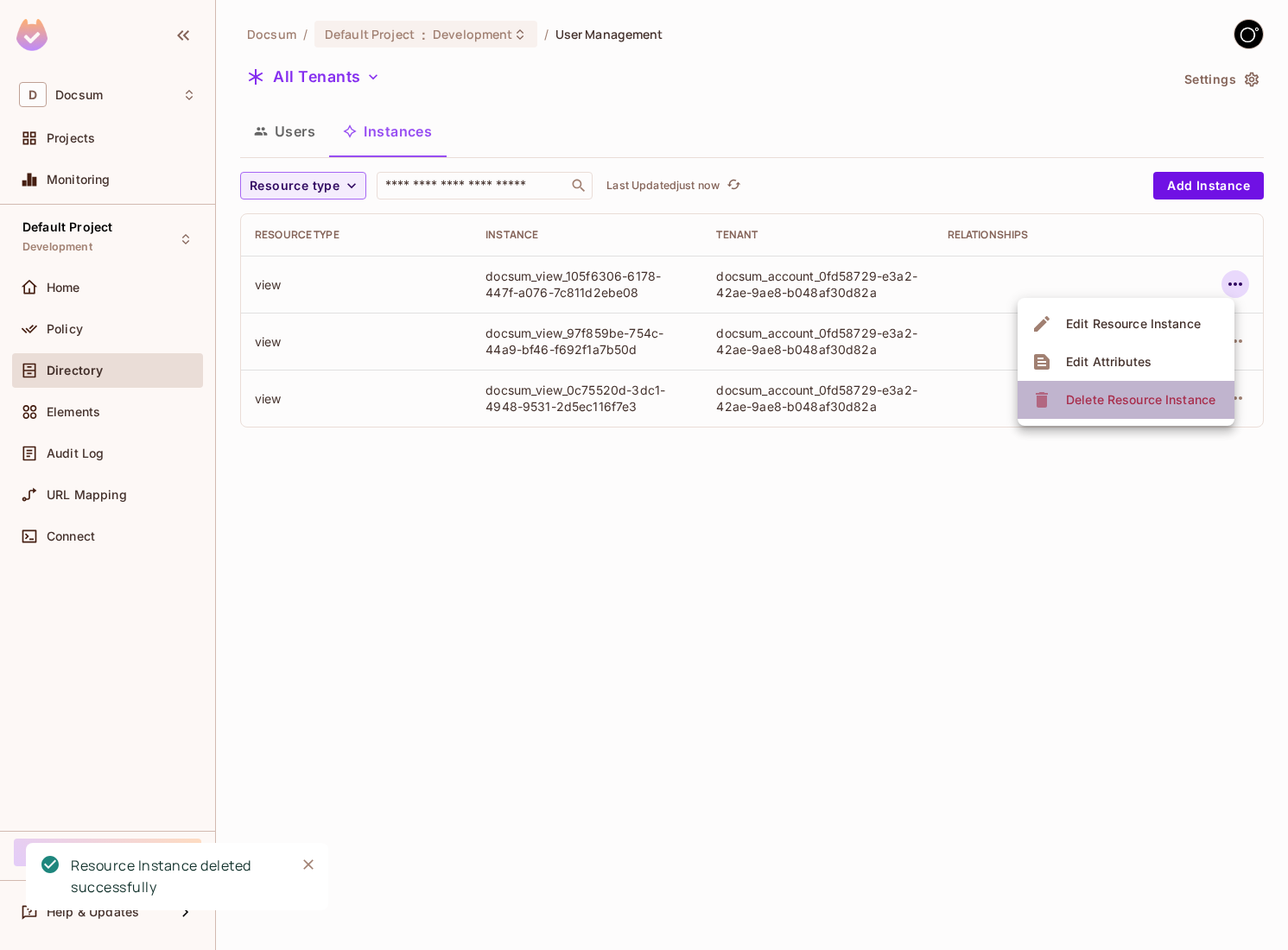
click at [1096, 413] on span "Delete Resource Instance" at bounding box center [1140, 400] width 160 height 28
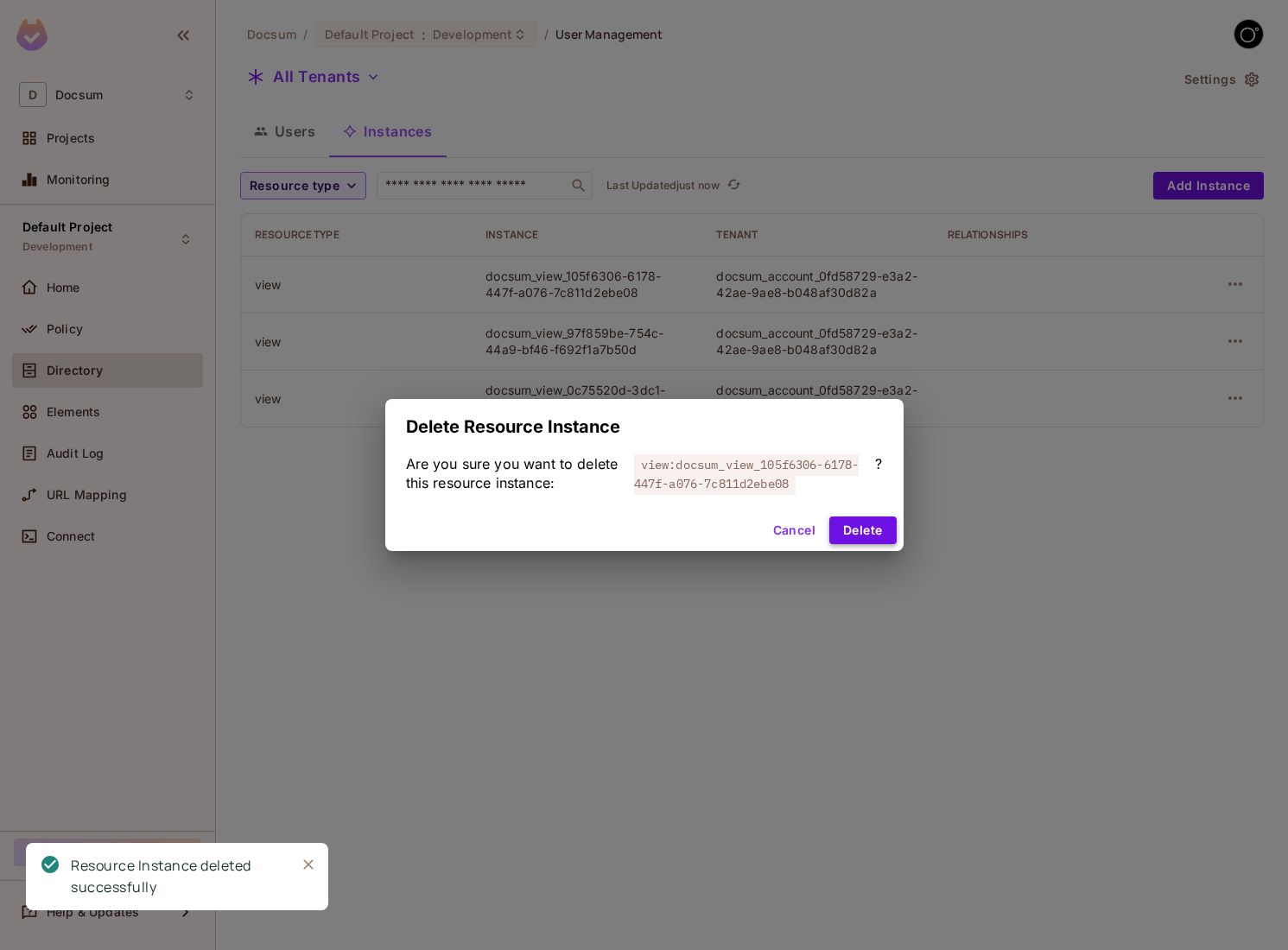
click at [867, 524] on button "Delete" at bounding box center [862, 531] width 66 height 28
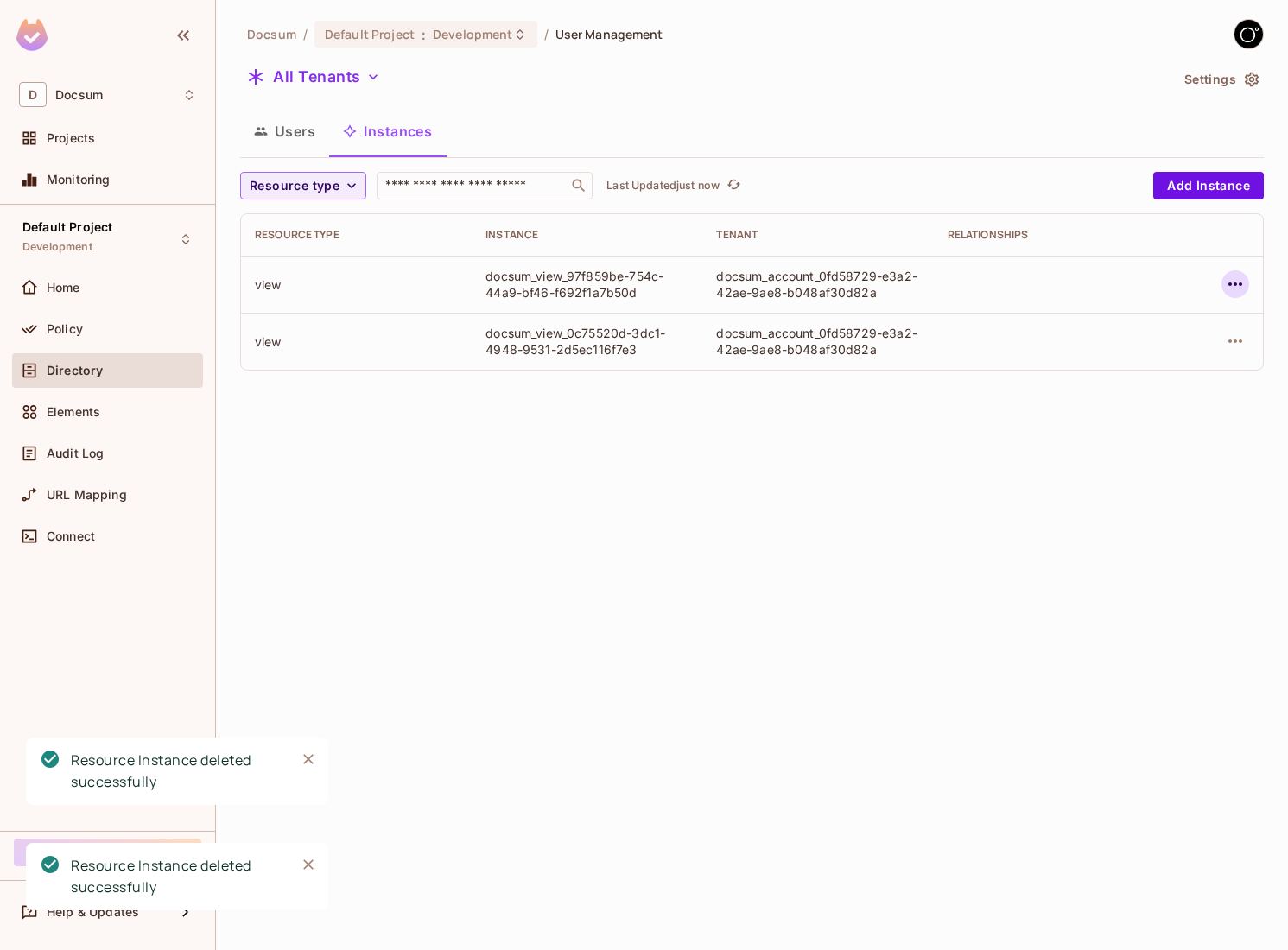
click at [1239, 286] on icon "button" at bounding box center [1236, 284] width 21 height 21
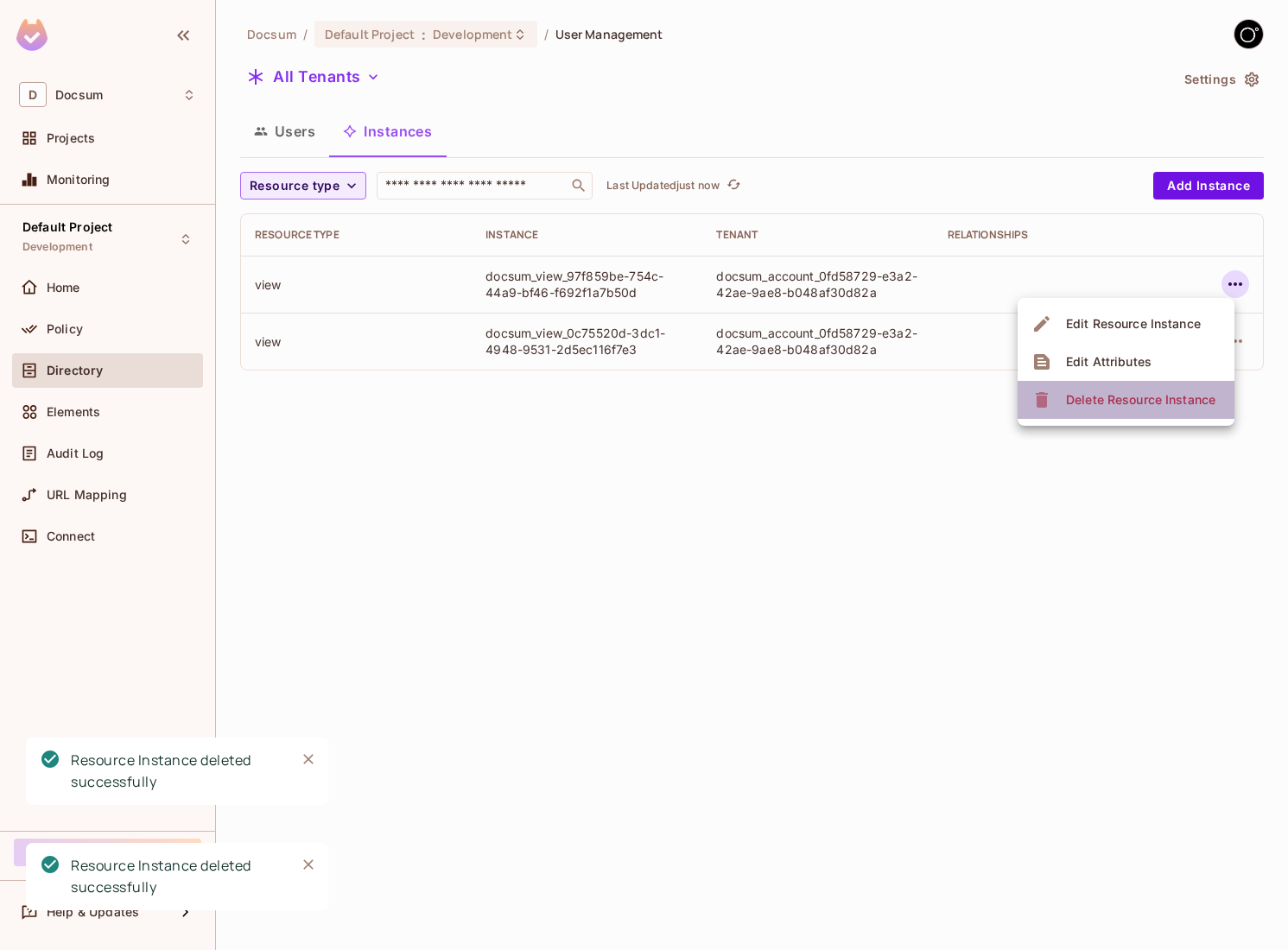
click at [1132, 409] on span "Delete Resource Instance" at bounding box center [1140, 400] width 160 height 28
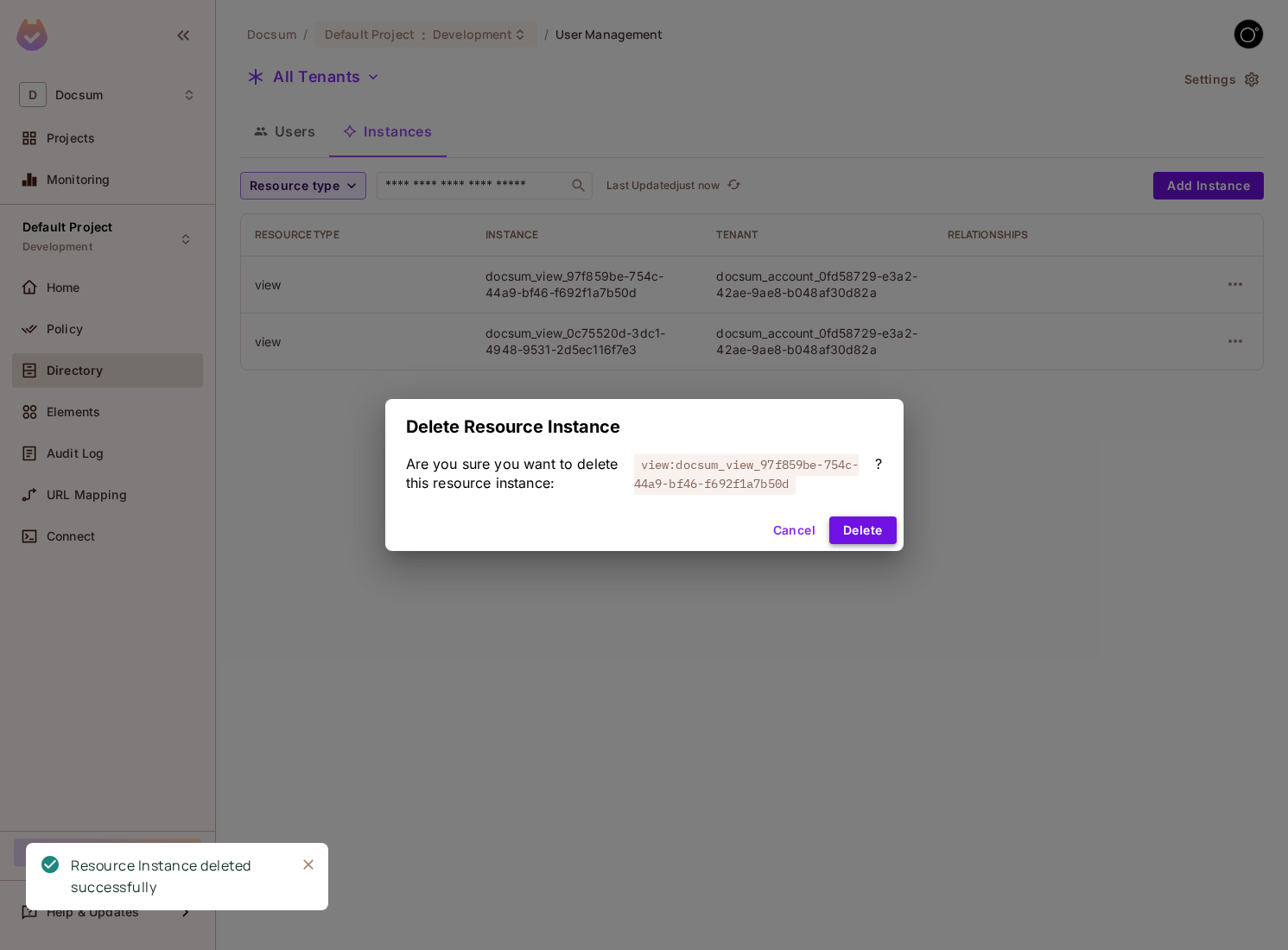
click at [857, 535] on button "Delete" at bounding box center [862, 531] width 66 height 28
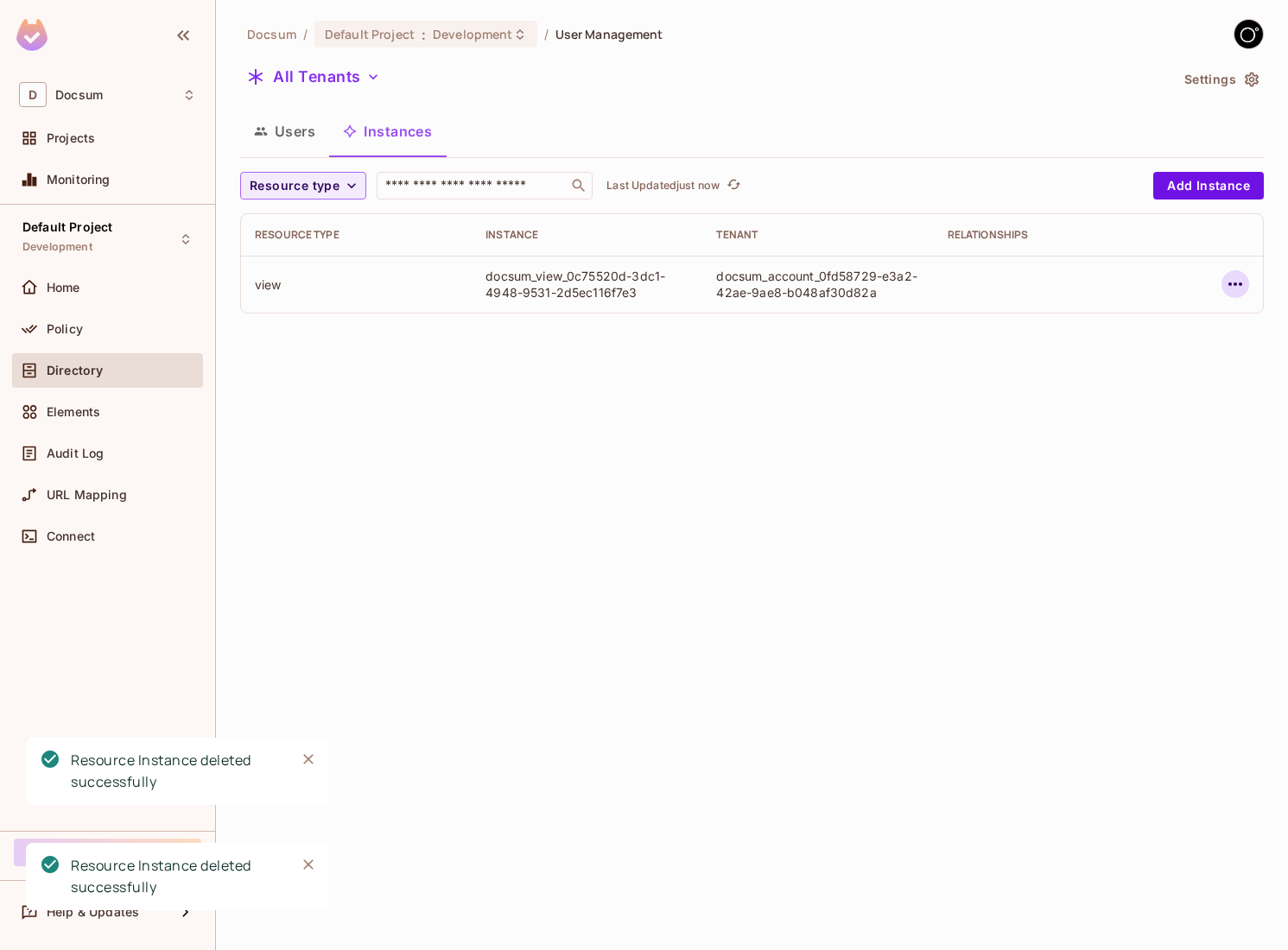
click at [1229, 285] on icon "button" at bounding box center [1235, 284] width 14 height 4
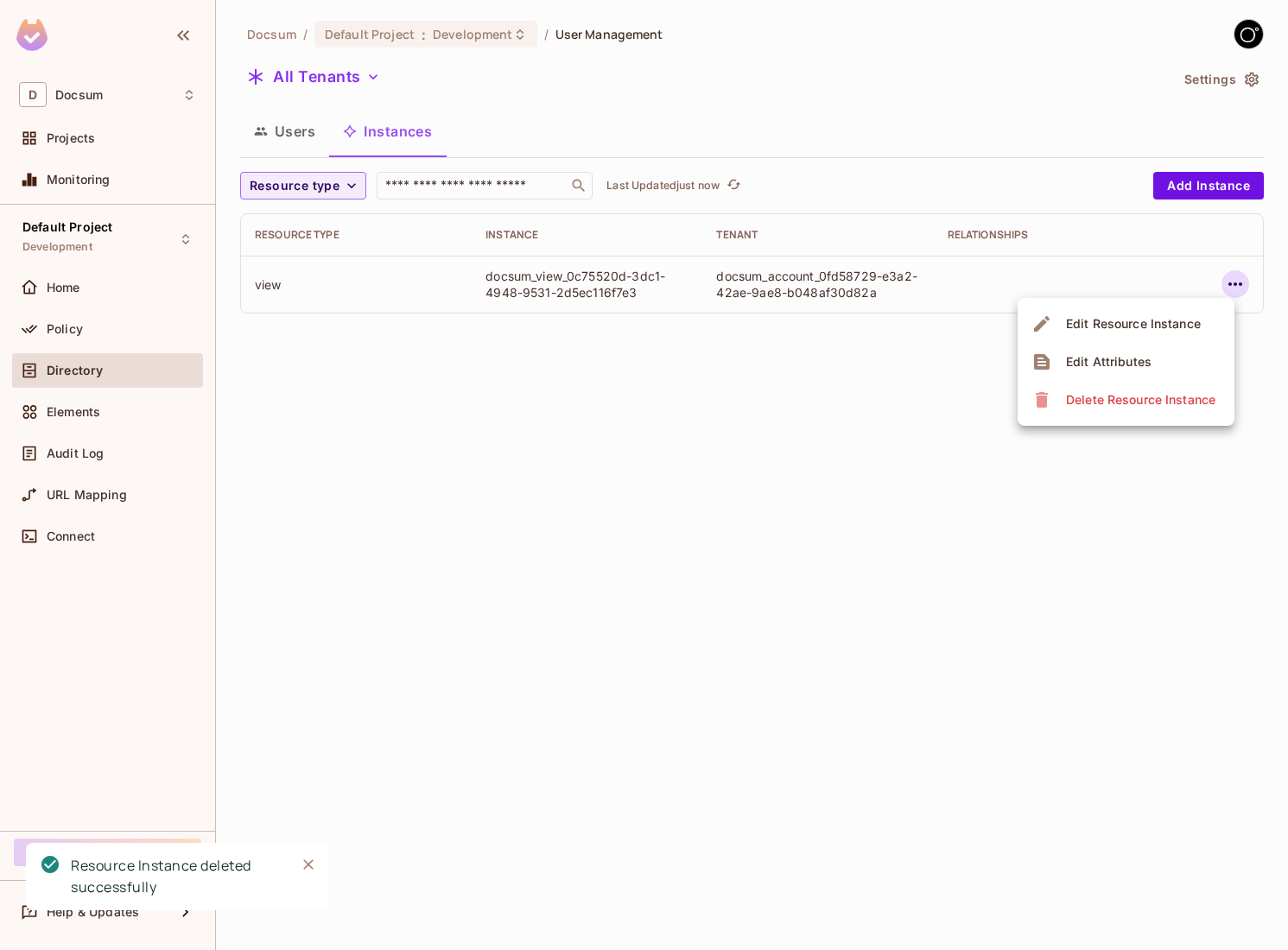
click at [1132, 396] on div "Delete Resource Instance" at bounding box center [1140, 400] width 149 height 17
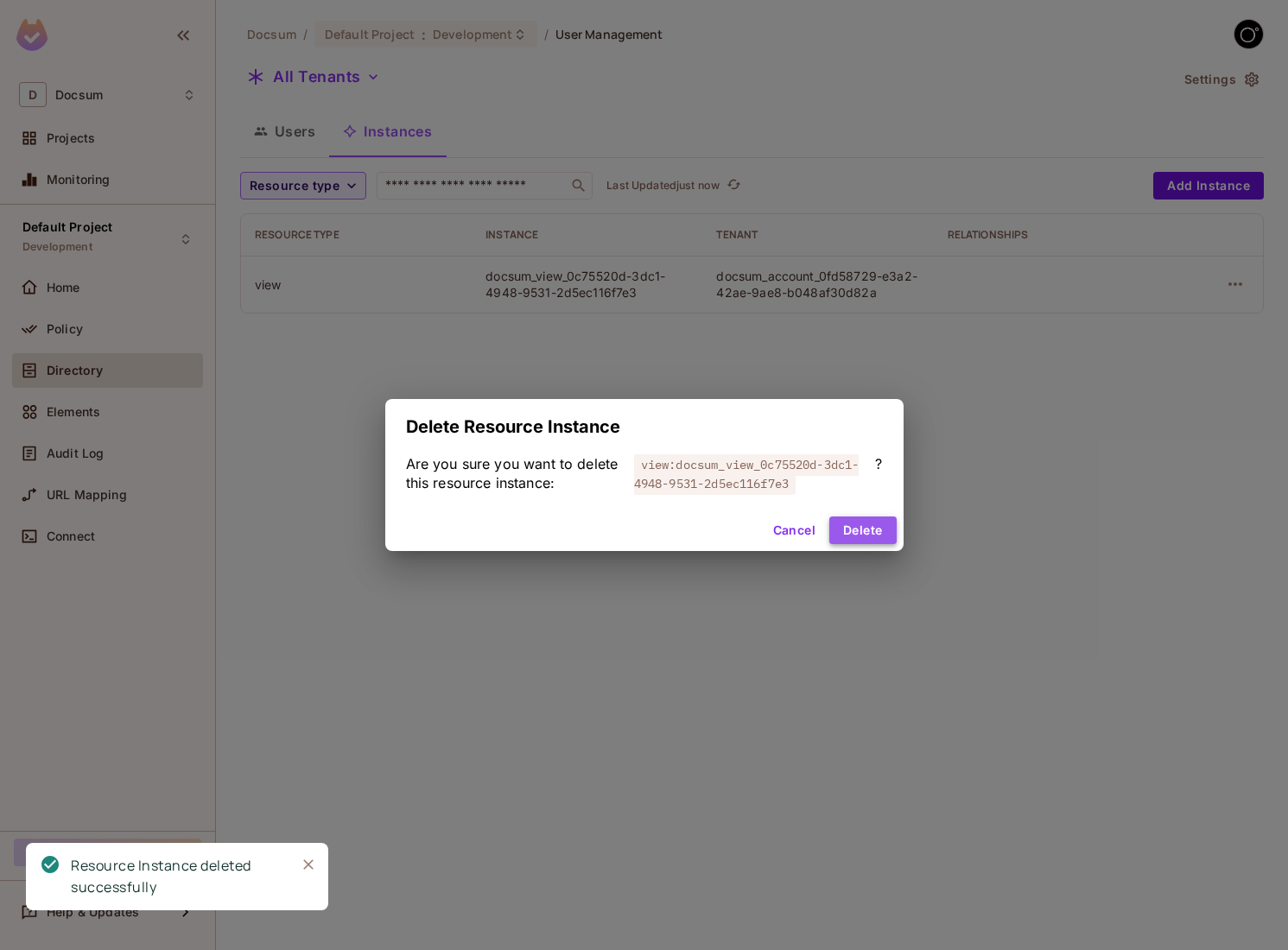
click at [874, 528] on button "Delete" at bounding box center [862, 531] width 66 height 28
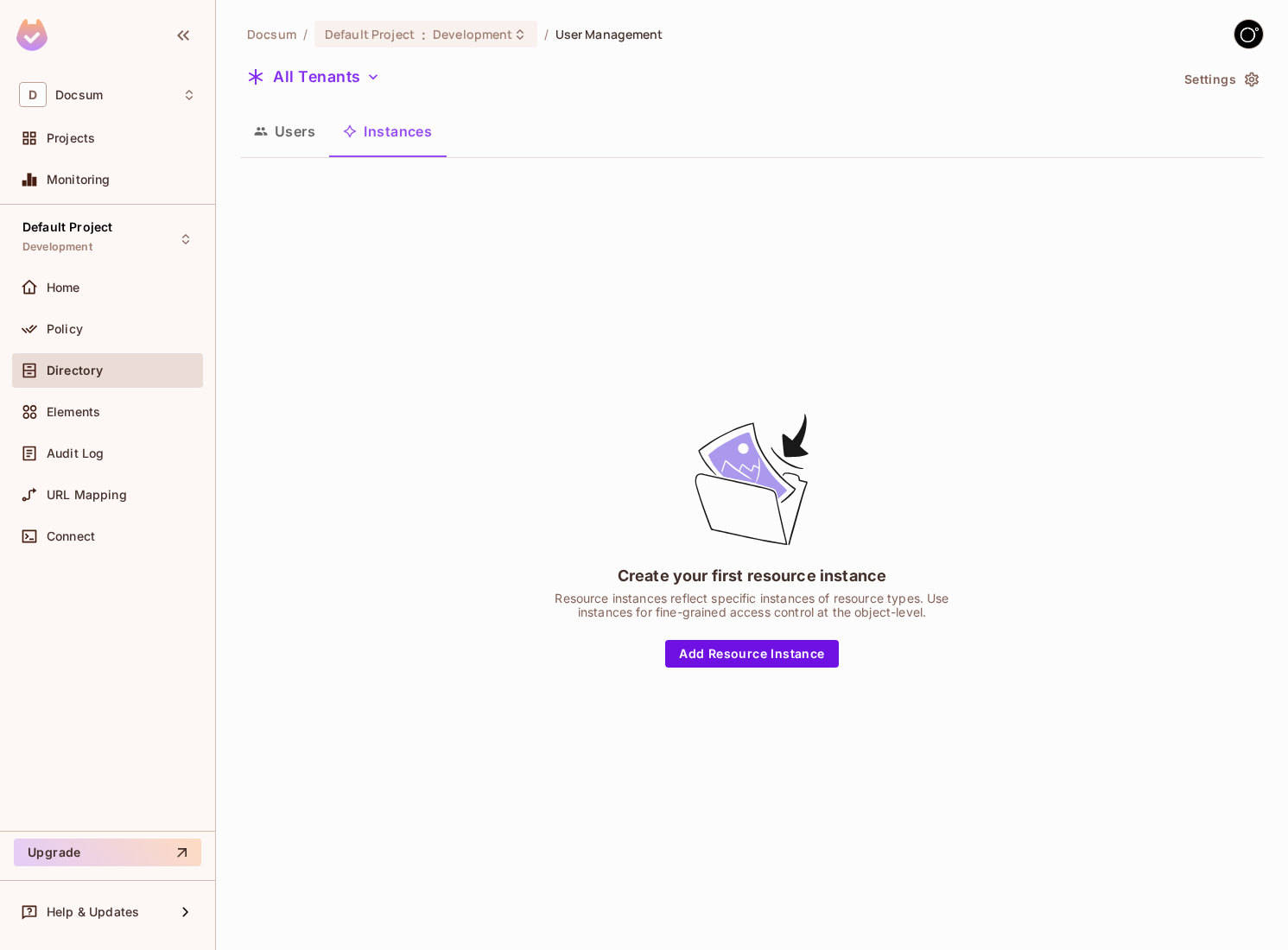
click at [469, 692] on div "Create your first resource instance Resource instances reflect specific instanc…" at bounding box center [752, 539] width 1024 height 734
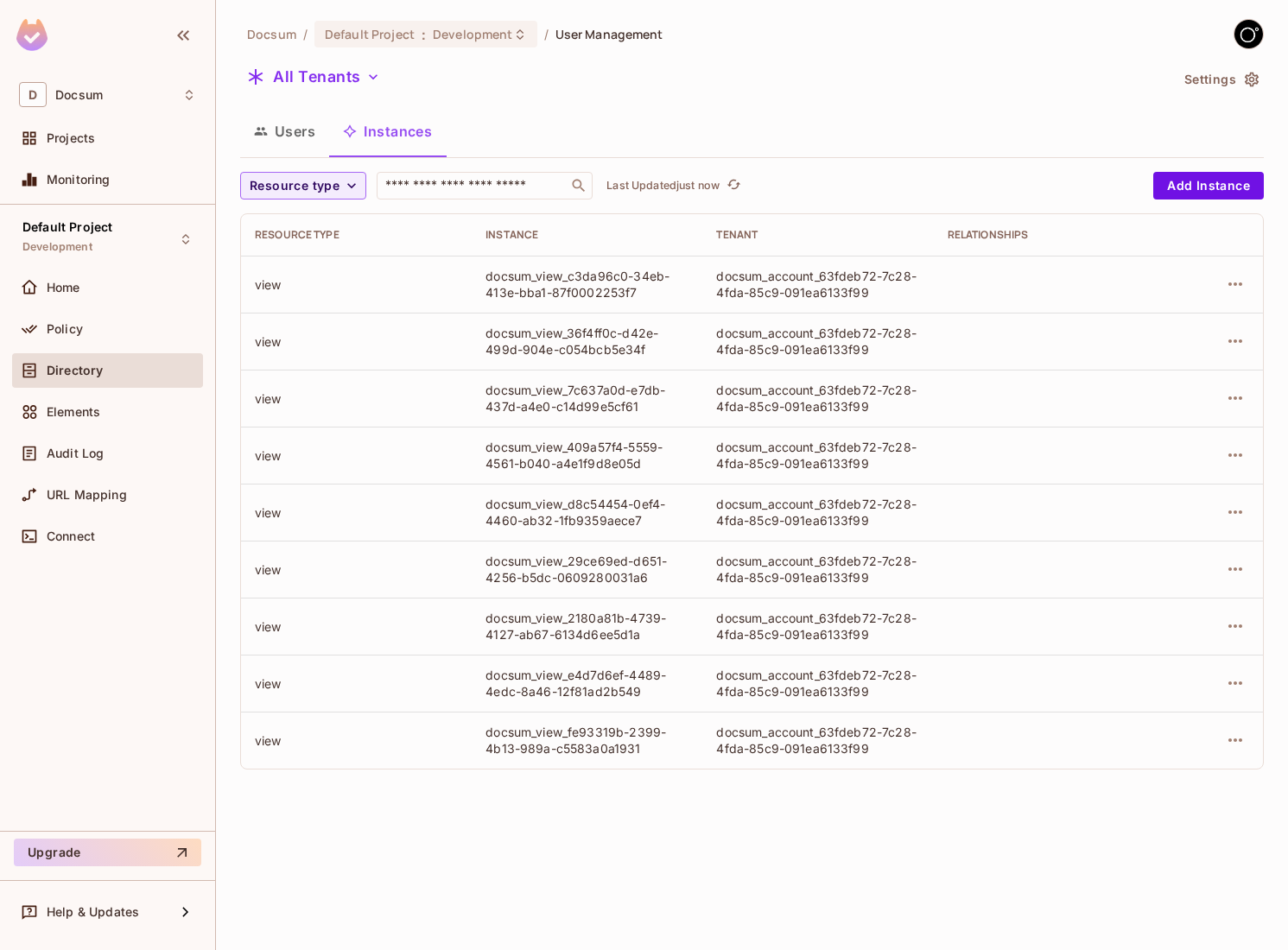
click at [642, 281] on div "docsum_view_c3da96c0-34eb-413e-bba1-87f0002253f7" at bounding box center [587, 284] width 203 height 33
drag, startPoint x: 642, startPoint y: 291, endPoint x: 569, endPoint y: 274, distance: 75.0
click at [569, 274] on div "docsum_view_c3da96c0-34eb-413e-bba1-87f0002253f7" at bounding box center [587, 284] width 203 height 33
copy div "c3da96c0-34eb-413e-bba1-87f0002253f7"
click at [658, 797] on div "Docsum / Default Project : Development / User Management All Tenants Settings U…" at bounding box center [752, 475] width 1072 height 950
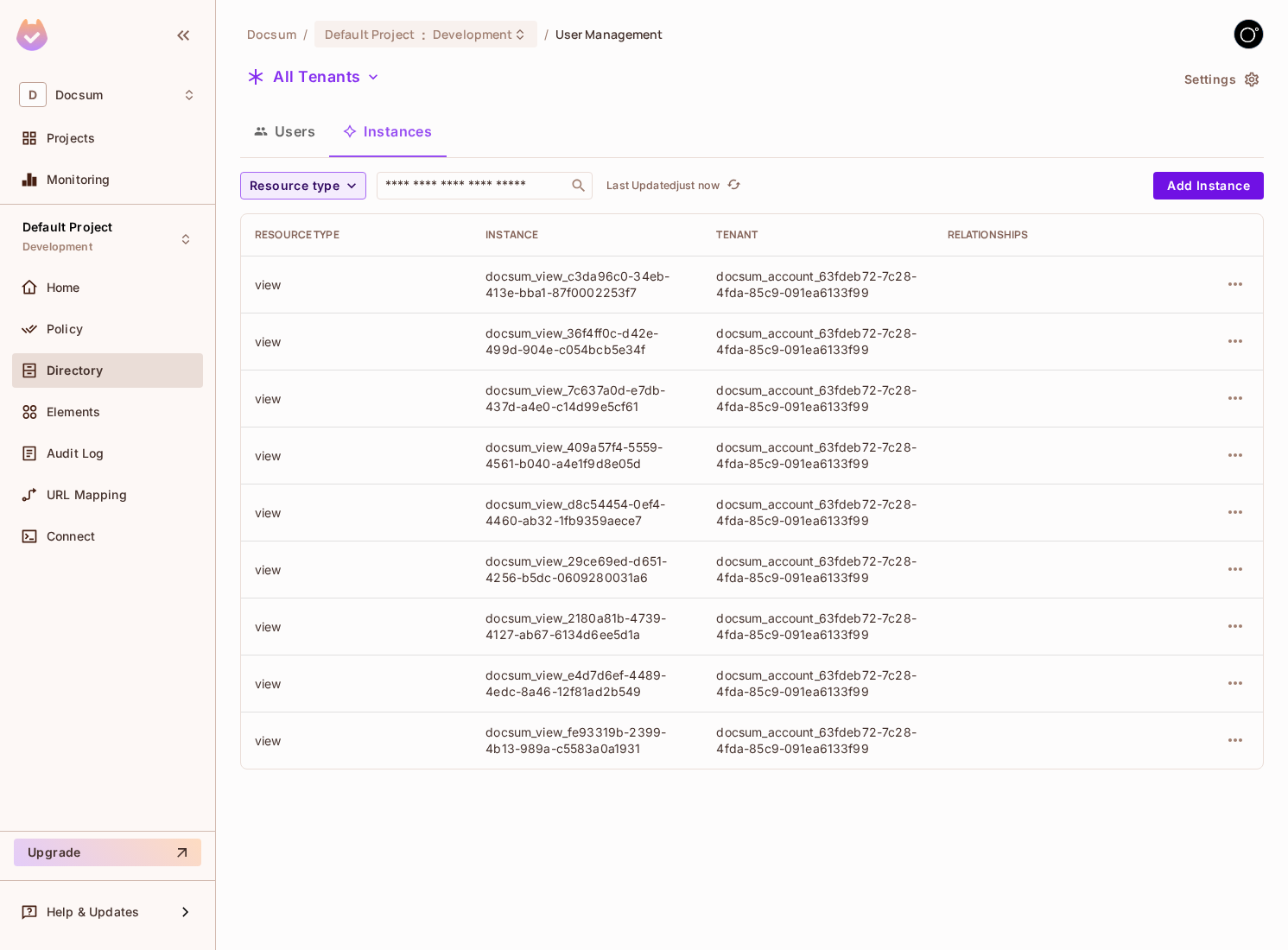
click at [285, 119] on button "Users" at bounding box center [284, 131] width 89 height 43
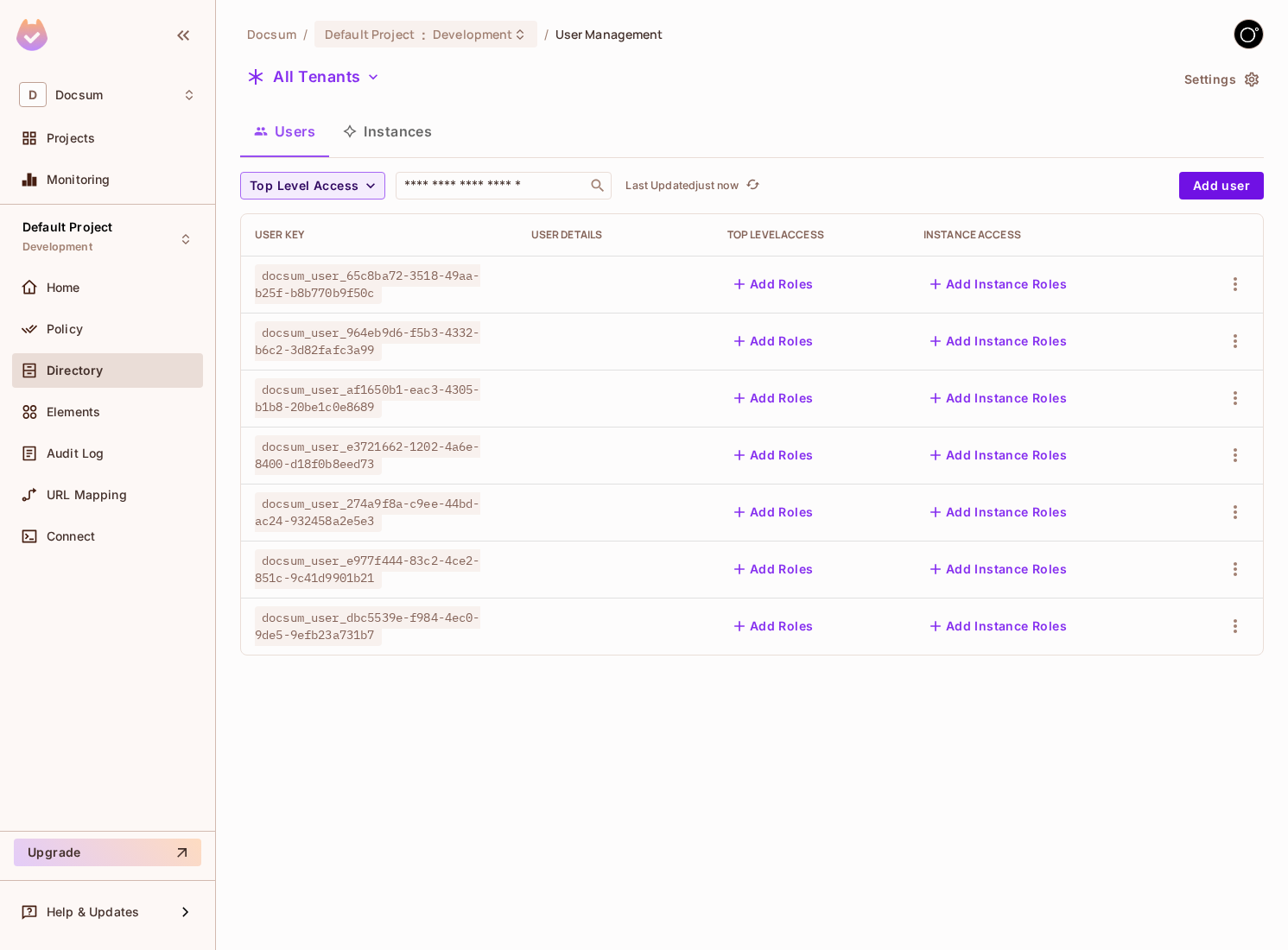
click at [380, 147] on button "Instances" at bounding box center [387, 131] width 117 height 43
